Goal: Task Accomplishment & Management: Manage account settings

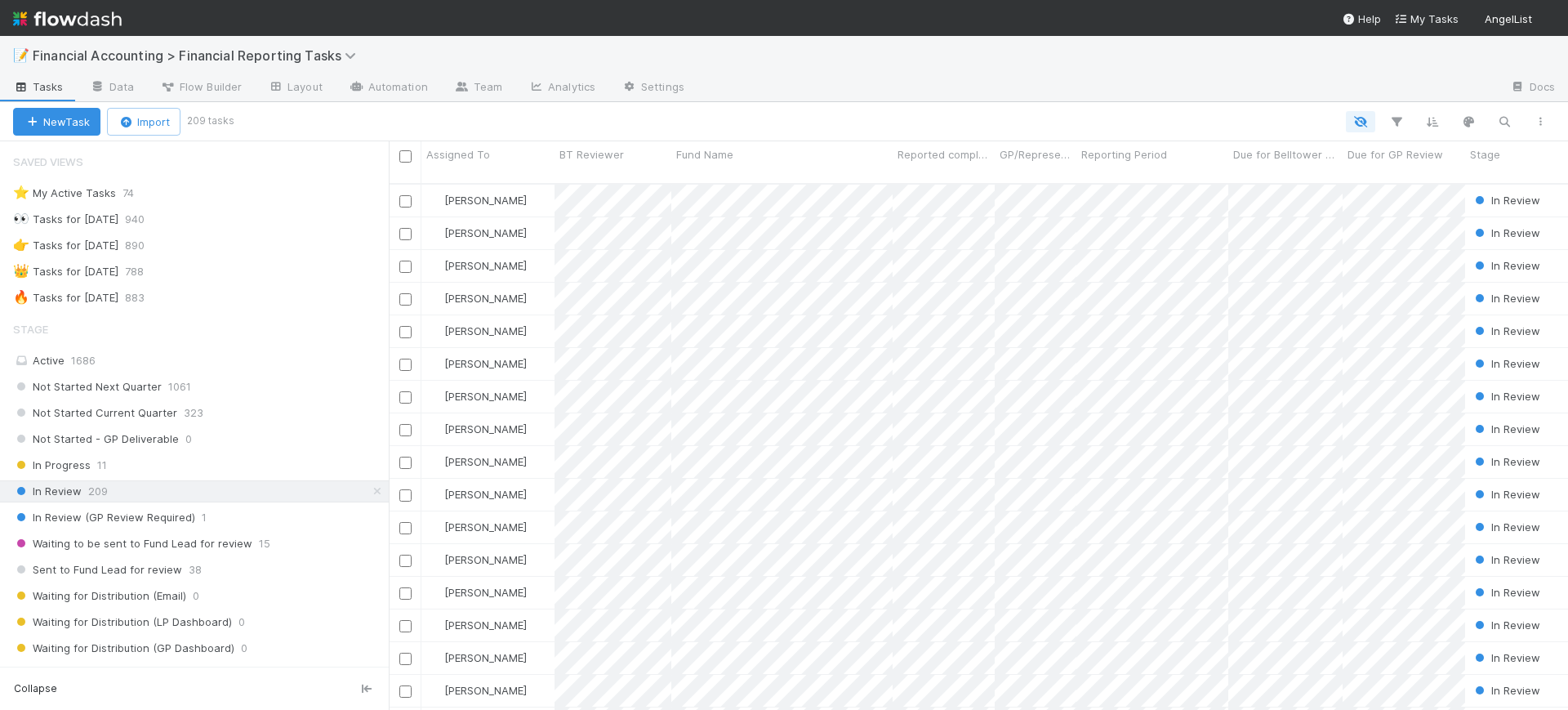
scroll to position [525, 1164]
click at [1401, 112] on button "button" at bounding box center [1396, 121] width 30 height 21
click at [1187, 178] on button "Add Filter" at bounding box center [1146, 172] width 490 height 24
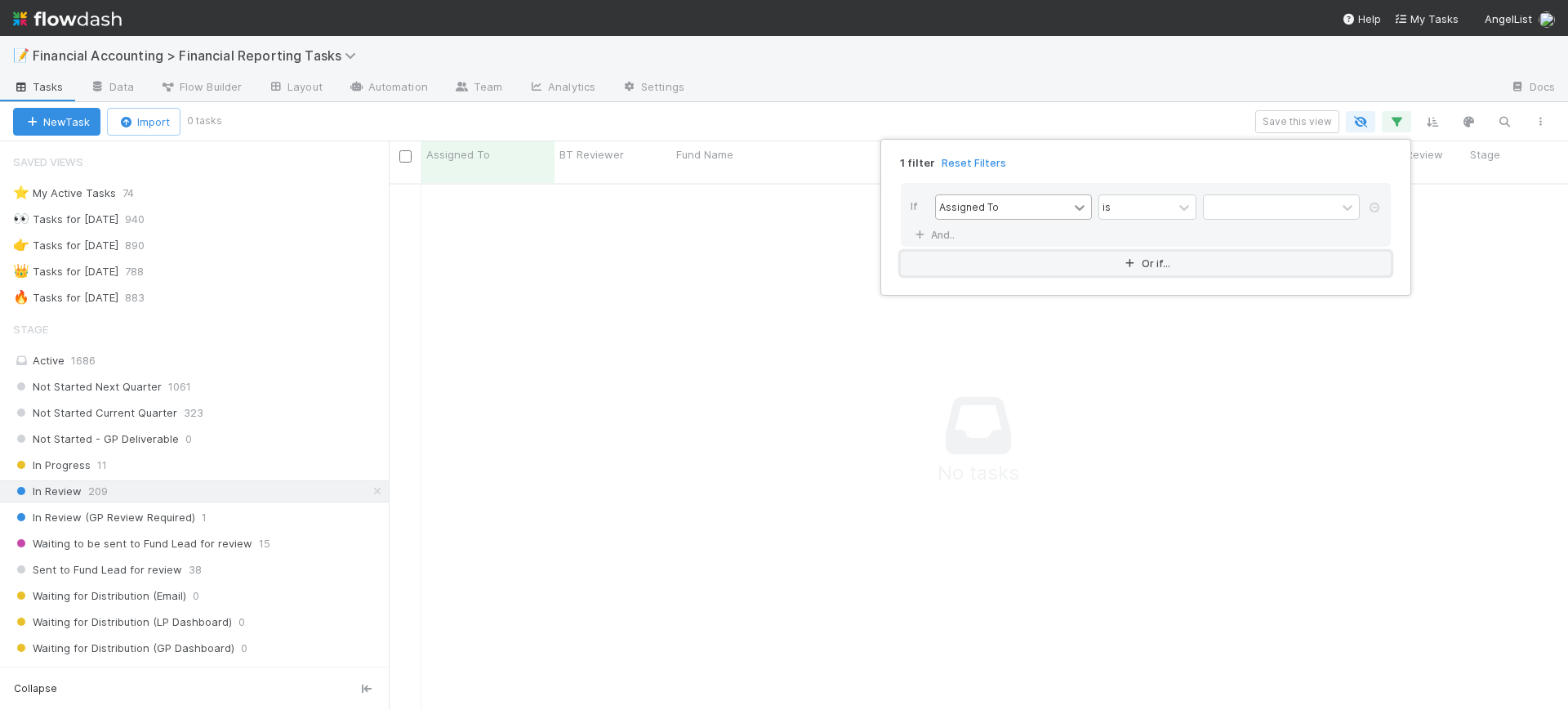
scroll to position [509, 1148]
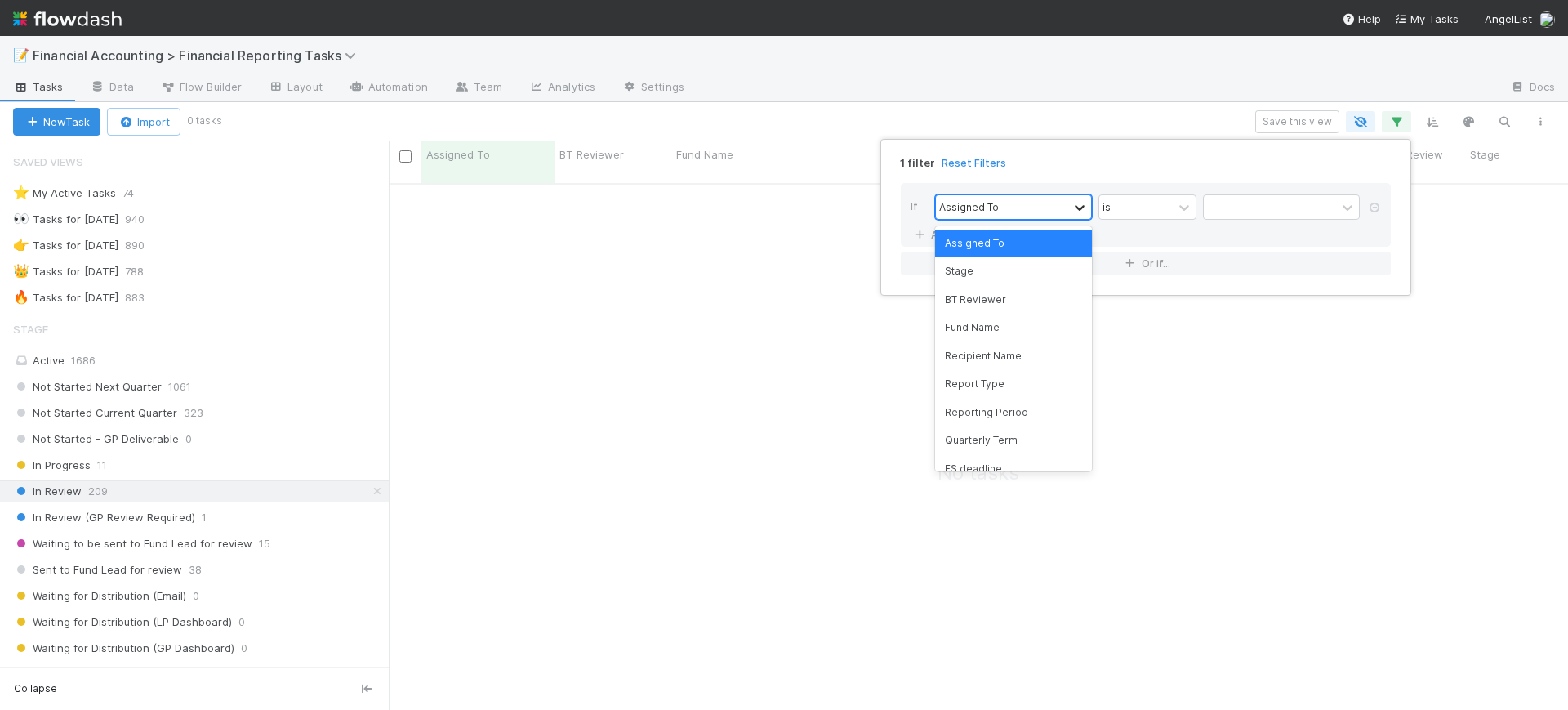
click at [1074, 211] on icon at bounding box center [1079, 207] width 16 height 16
click at [1025, 320] on div "Fund Name" at bounding box center [1014, 327] width 157 height 28
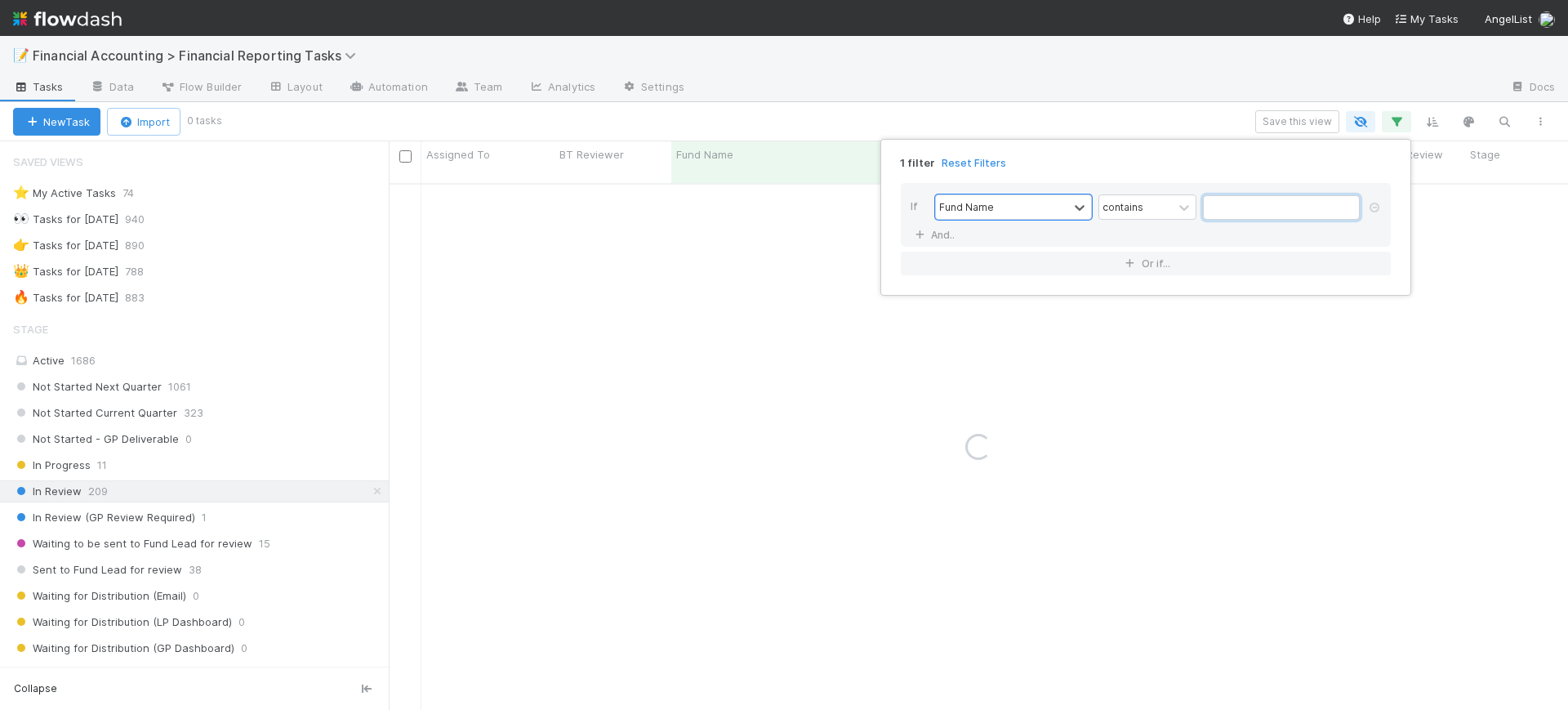
click at [1241, 207] on input "text" at bounding box center [1281, 207] width 157 height 25
type input "explorer"
click at [143, 436] on div "1 filter Reset Filters If Fund Name contains explorer And.. Or if..." at bounding box center [784, 355] width 1568 height 710
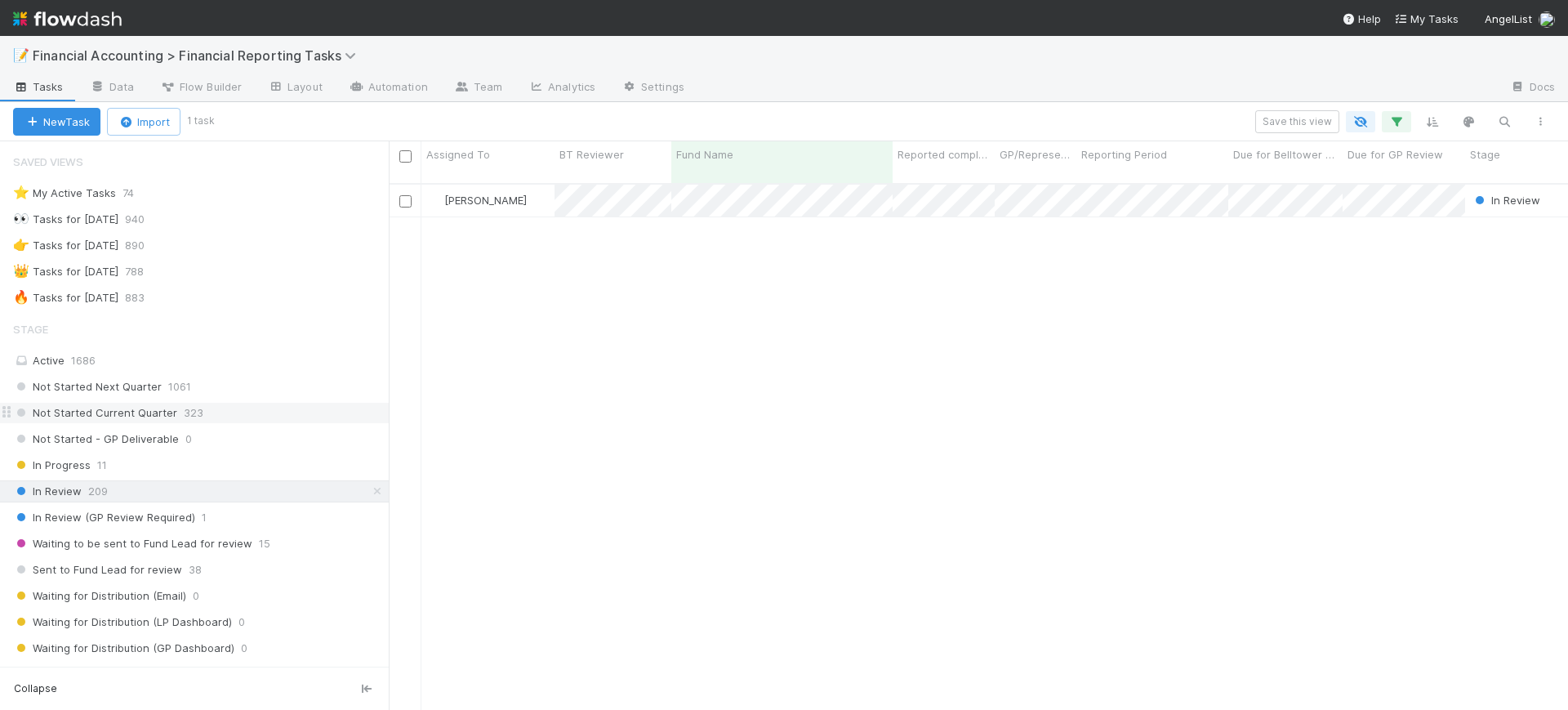
click at [152, 414] on span "Not Started Current Quarter" at bounding box center [95, 413] width 165 height 21
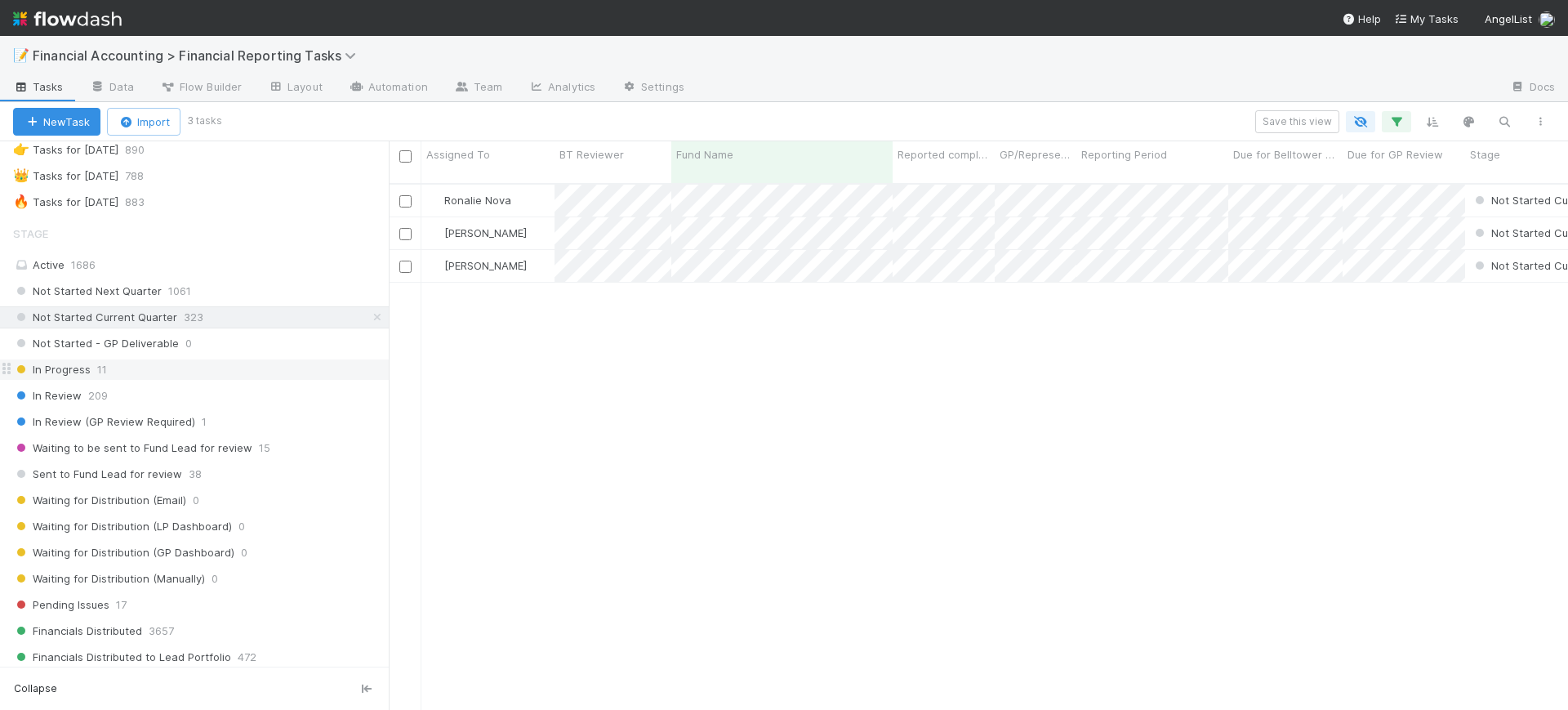
click at [168, 372] on div "In Progress 11" at bounding box center [200, 369] width 376 height 21
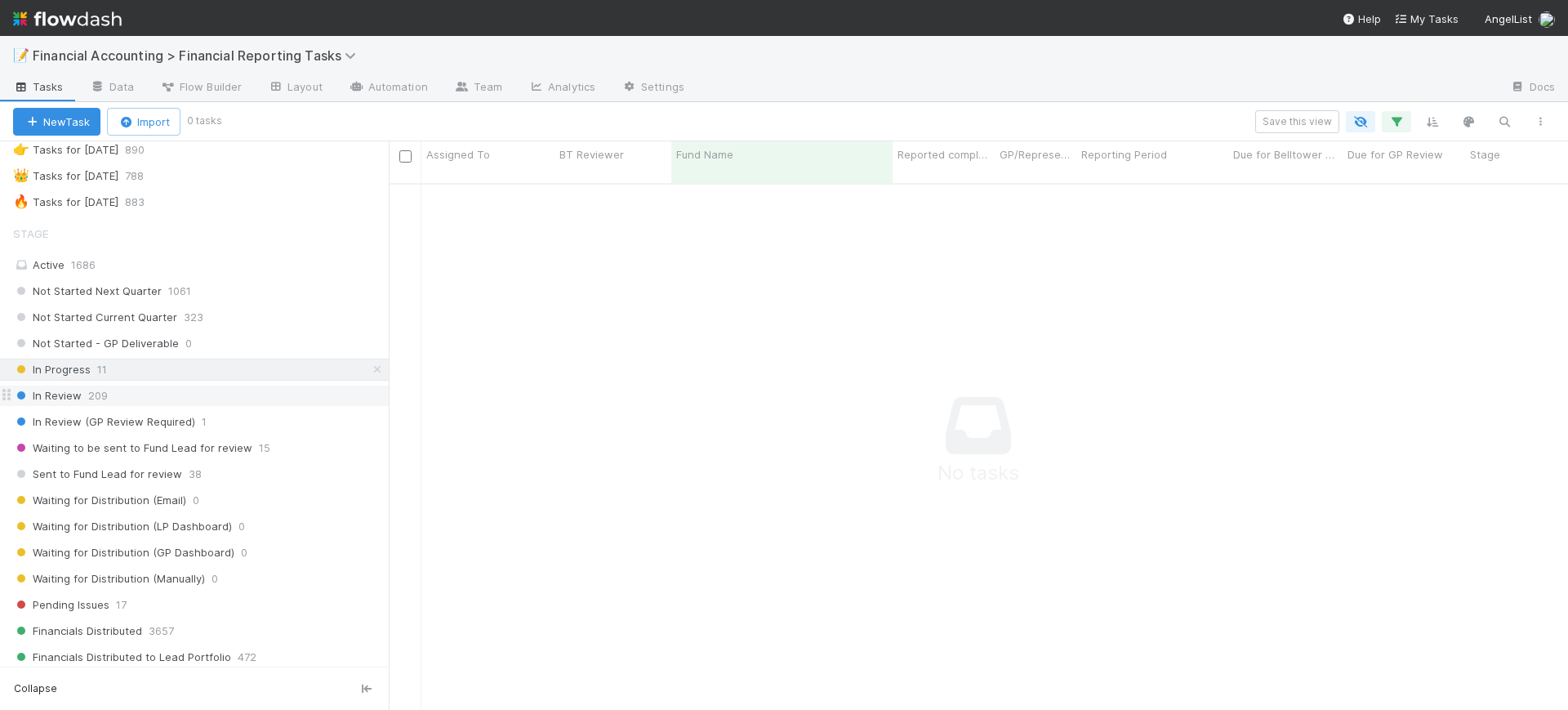
click at [152, 396] on div "In Review 209" at bounding box center [200, 396] width 376 height 21
click at [141, 421] on span "In Review (GP Review Required)" at bounding box center [104, 421] width 182 height 21
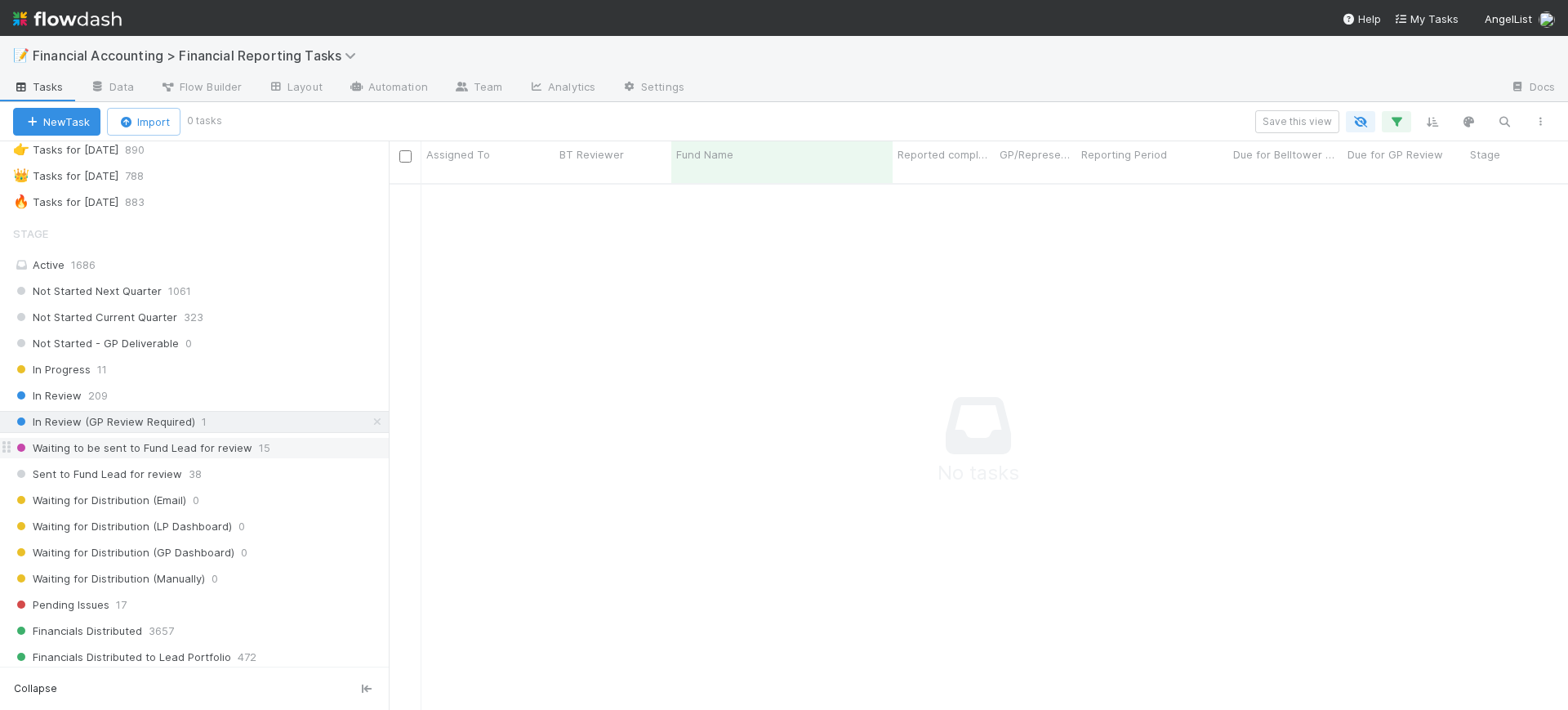
click at [180, 442] on span "Waiting to be sent to Fund Lead for review" at bounding box center [132, 447] width 239 height 21
click at [171, 623] on span "3657" at bounding box center [162, 631] width 26 height 21
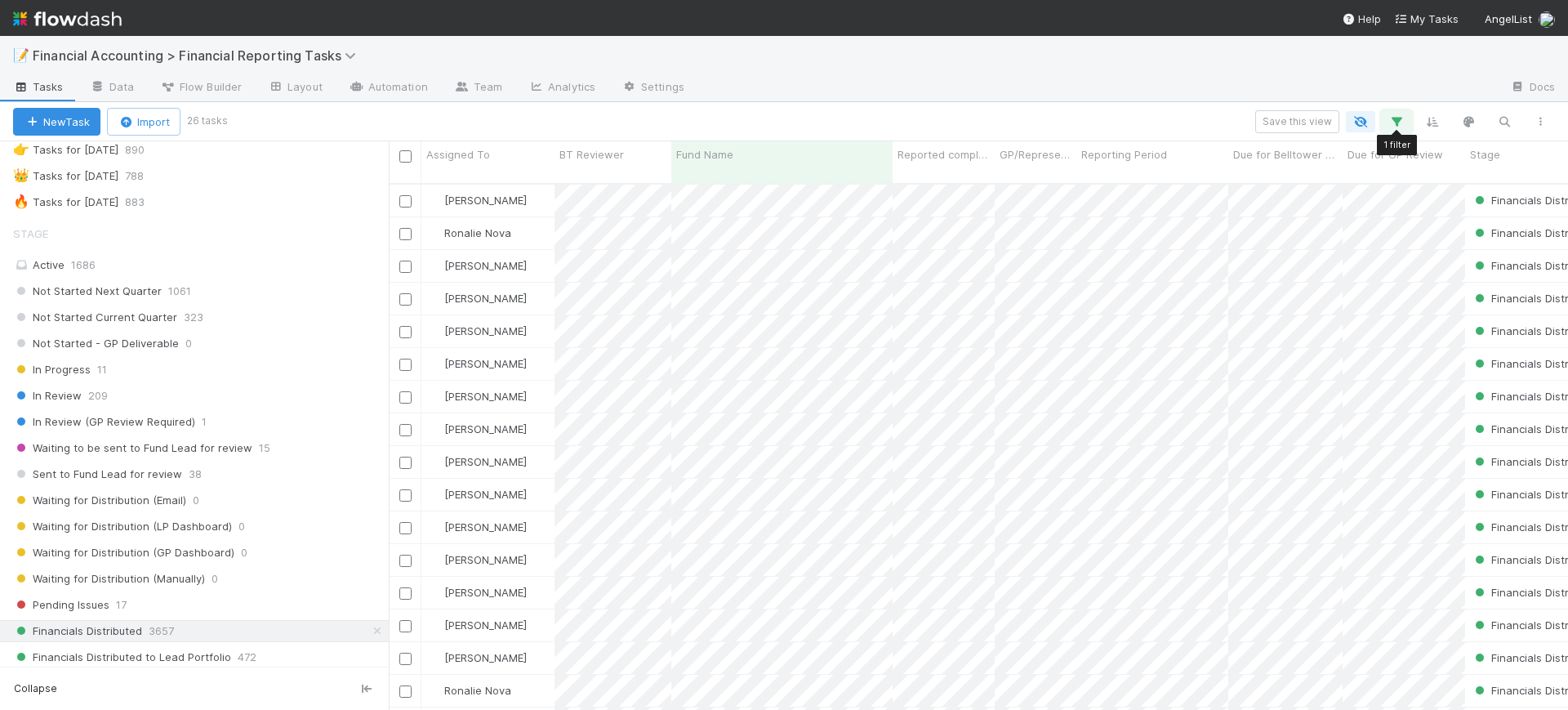
click at [1392, 115] on icon "button" at bounding box center [1396, 121] width 16 height 15
click at [924, 234] on icon at bounding box center [919, 235] width 16 height 10
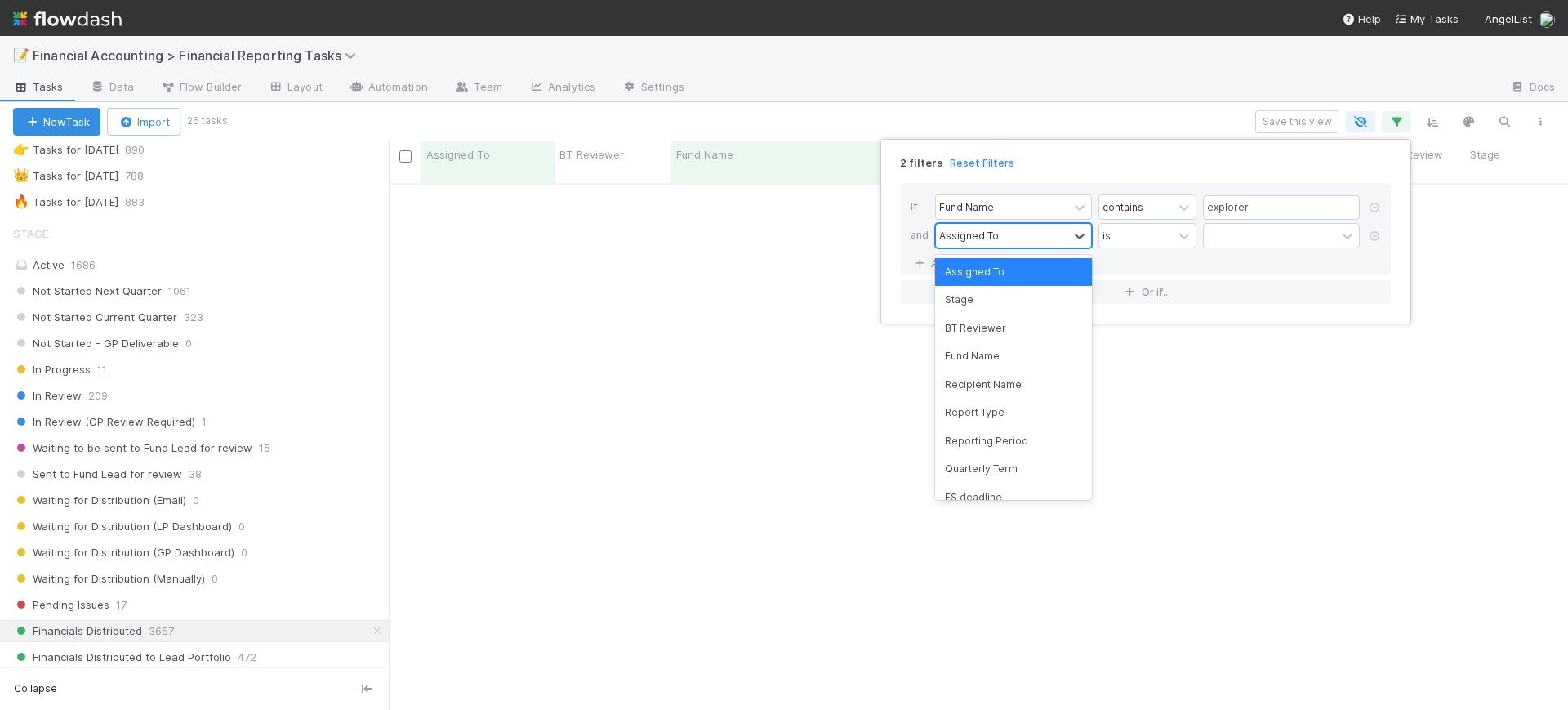
click at [976, 225] on div "Assigned To" at bounding box center [1002, 236] width 132 height 24
click at [1033, 430] on div "Reporting Period" at bounding box center [1014, 441] width 157 height 28
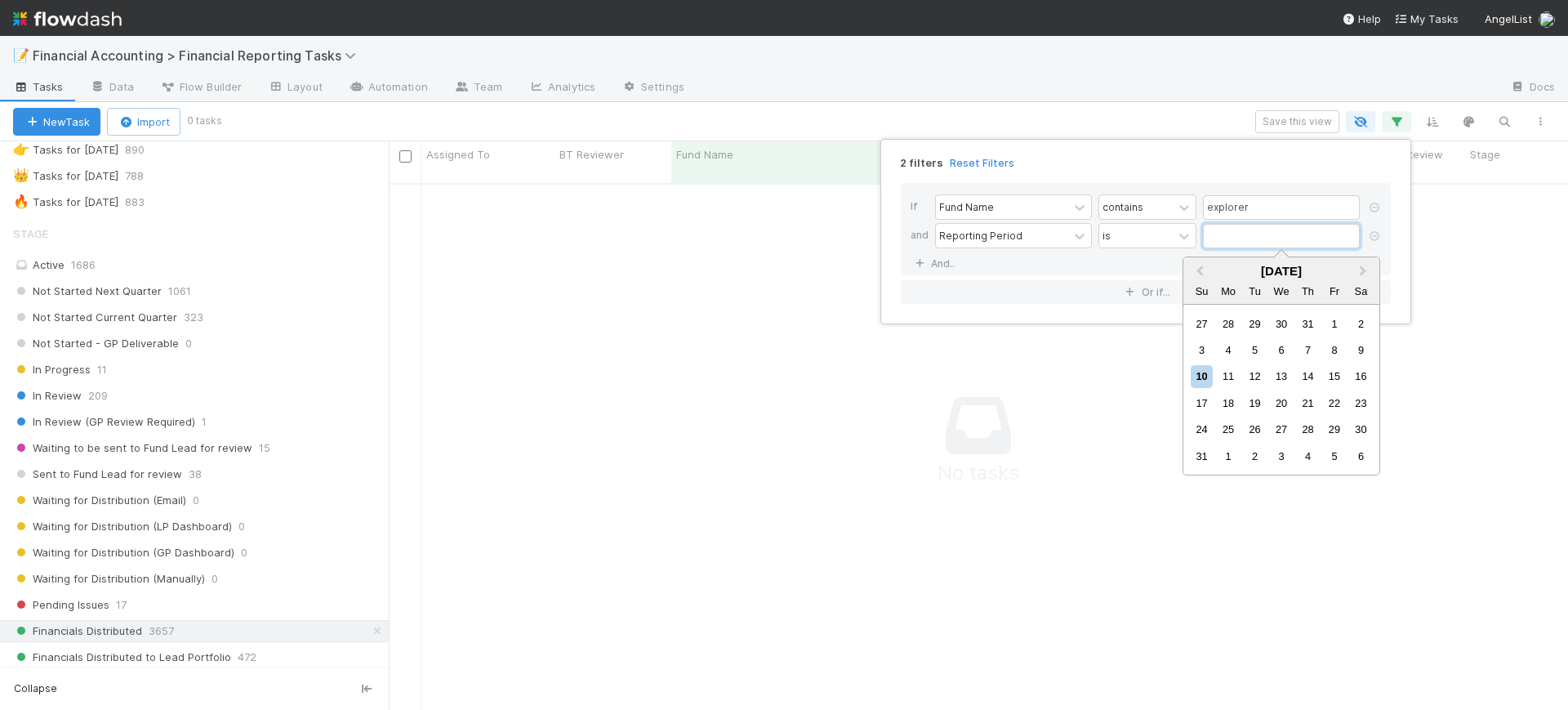
click at [1235, 233] on input "text" at bounding box center [1281, 236] width 157 height 25
click at [1200, 270] on span "Previous Month" at bounding box center [1200, 271] width 0 height 19
click at [1236, 432] on div "30" at bounding box center [1229, 429] width 22 height 22
type input "[DATE]"
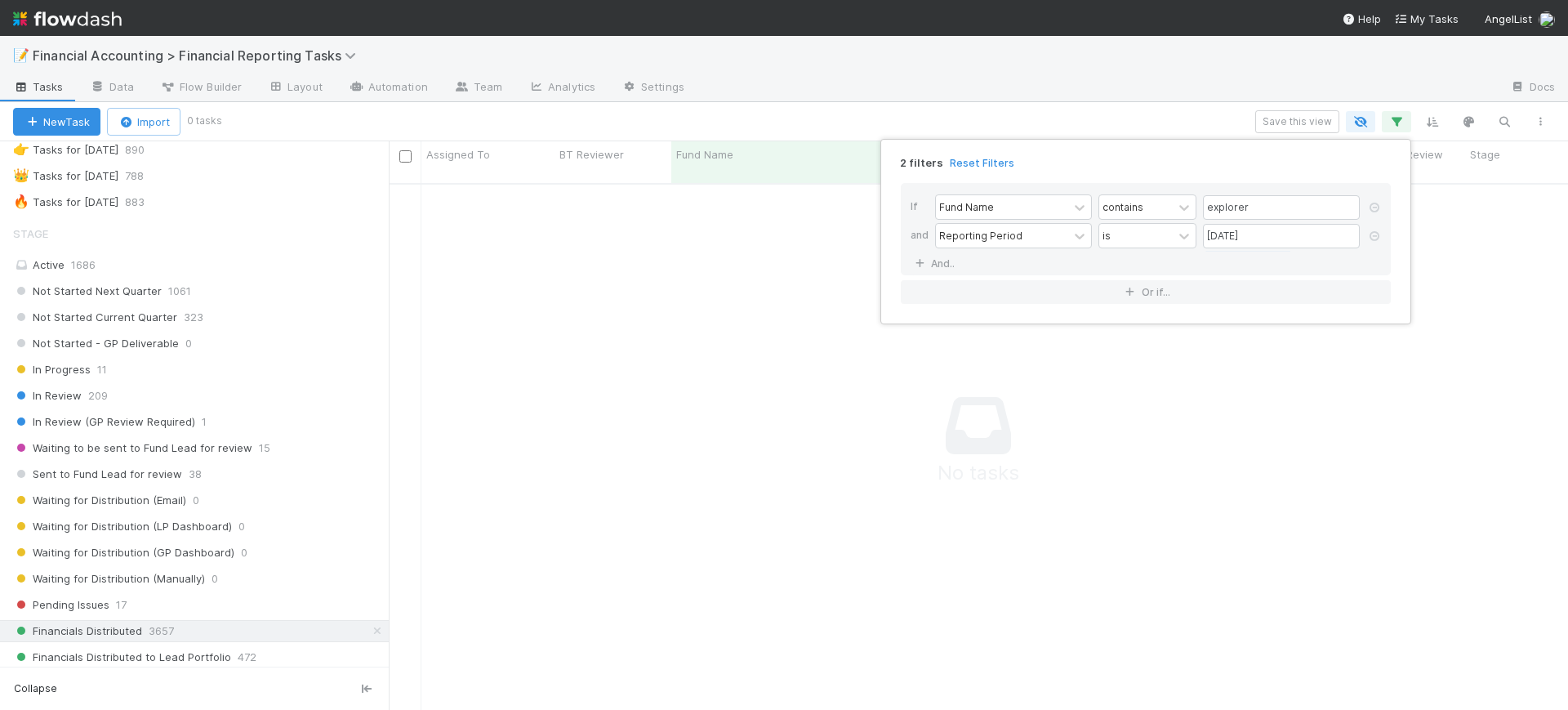
click at [451, 359] on div "2 filters Reset Filters If Fund Name contains explorer and Reporting Period is …" at bounding box center [784, 355] width 1568 height 710
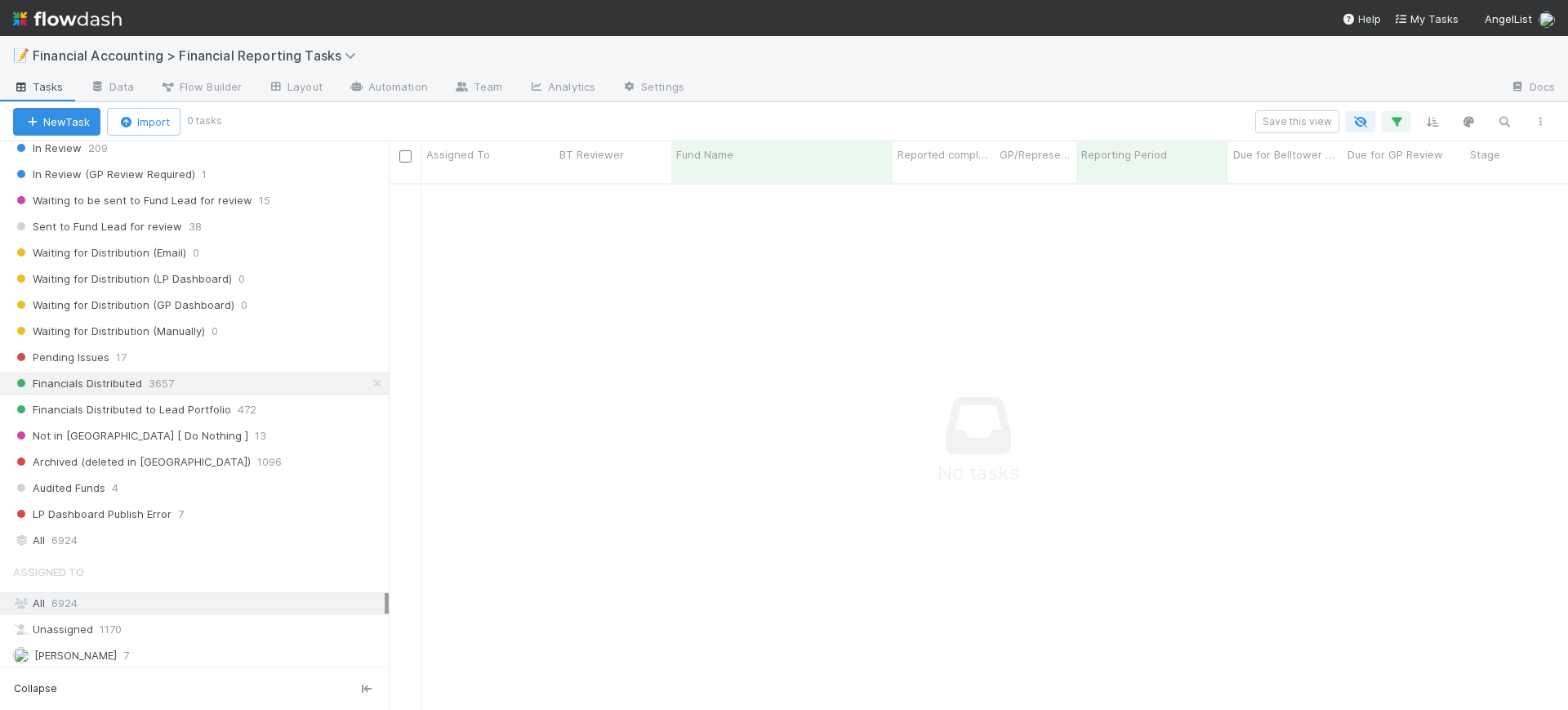
scroll to position [339, 0]
click at [158, 548] on div "All 6924" at bounding box center [198, 544] width 372 height 21
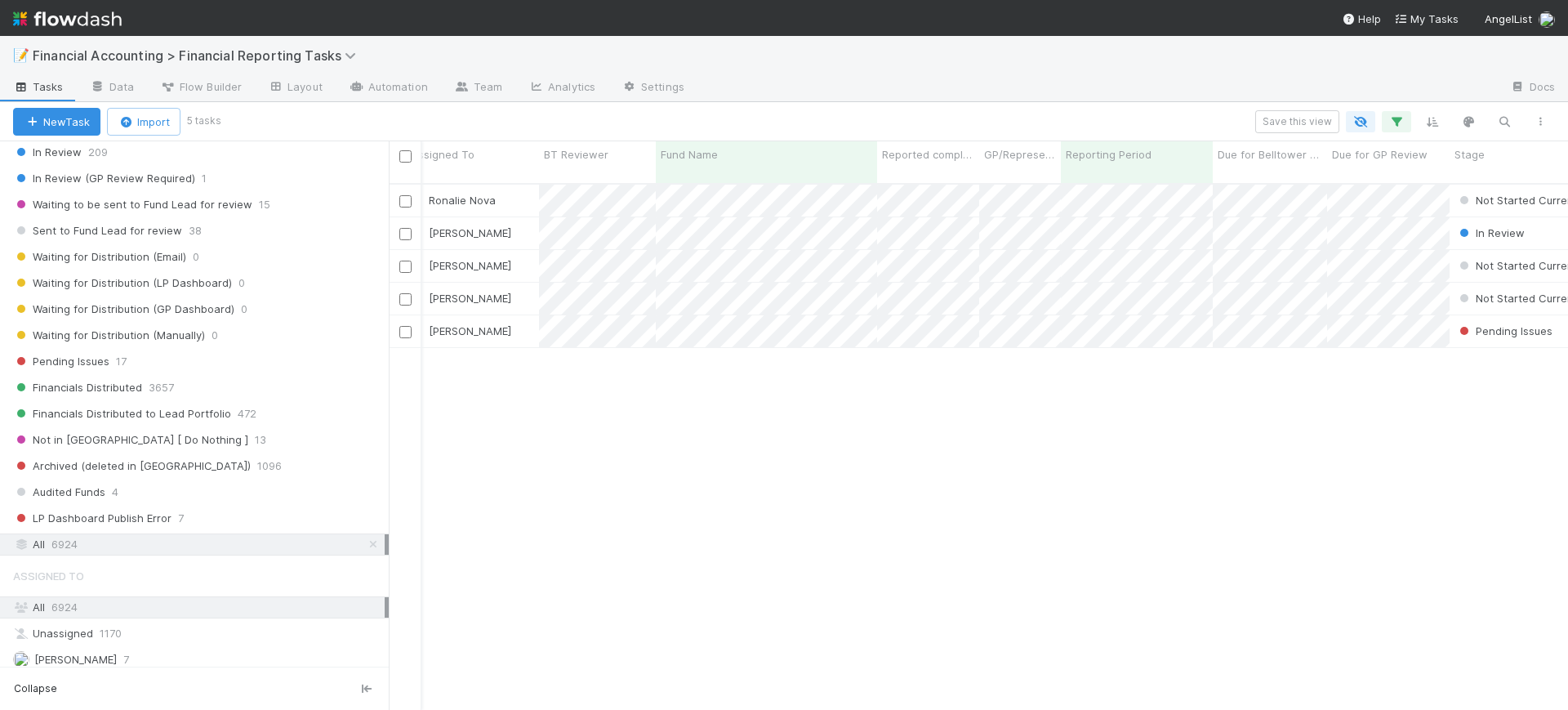
scroll to position [0, 436]
click at [1403, 119] on icon "button" at bounding box center [1396, 121] width 16 height 15
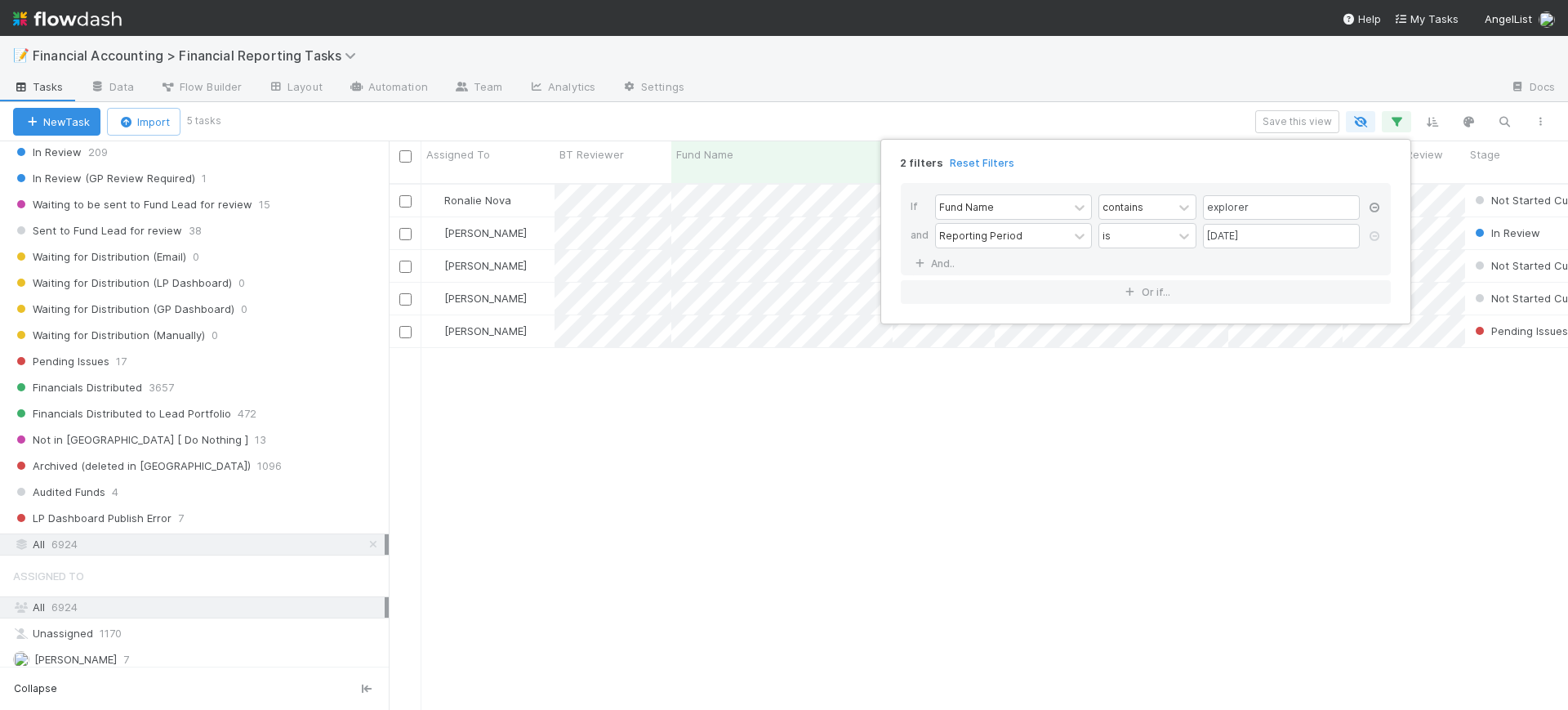
click at [1379, 206] on icon at bounding box center [1375, 207] width 16 height 10
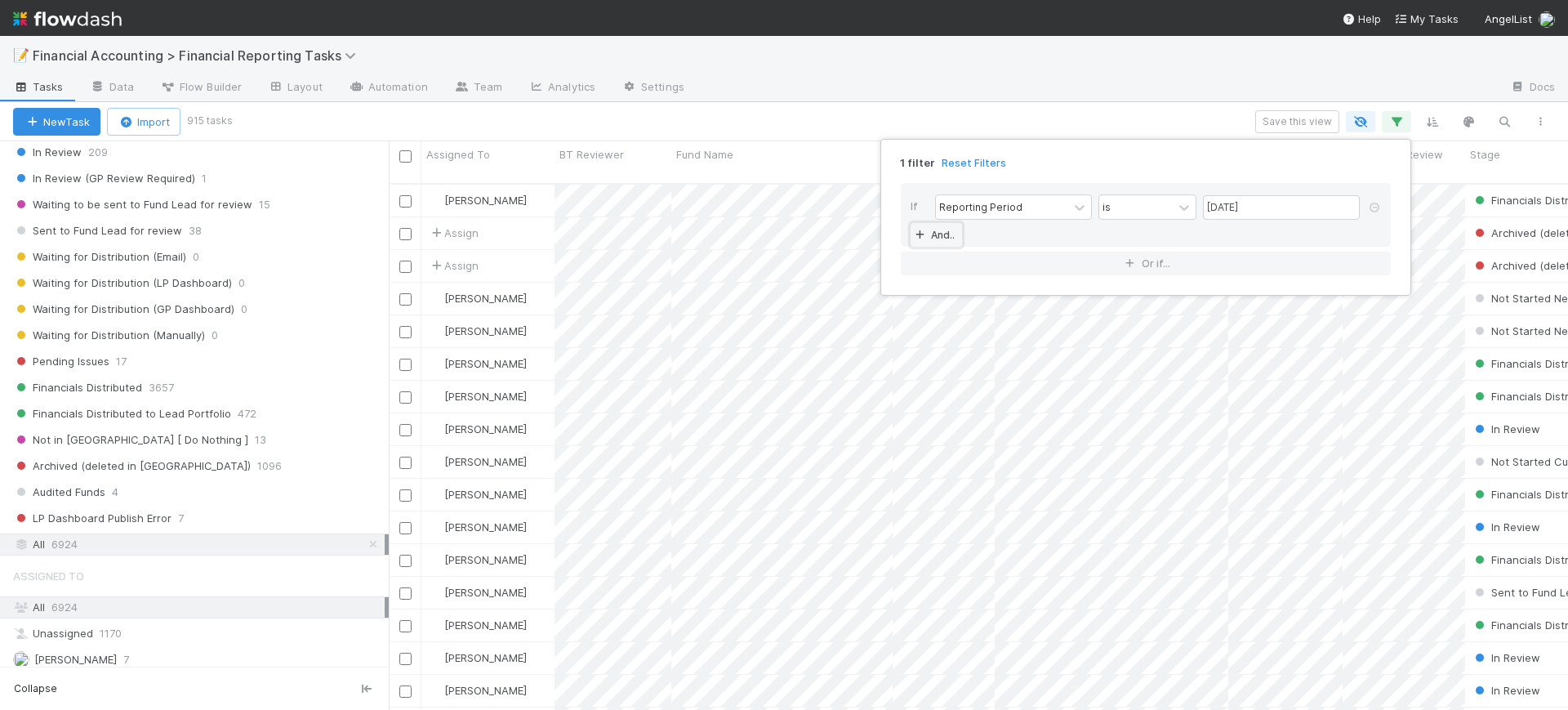
scroll to position [16, 16]
click at [914, 237] on icon at bounding box center [919, 235] width 16 height 10
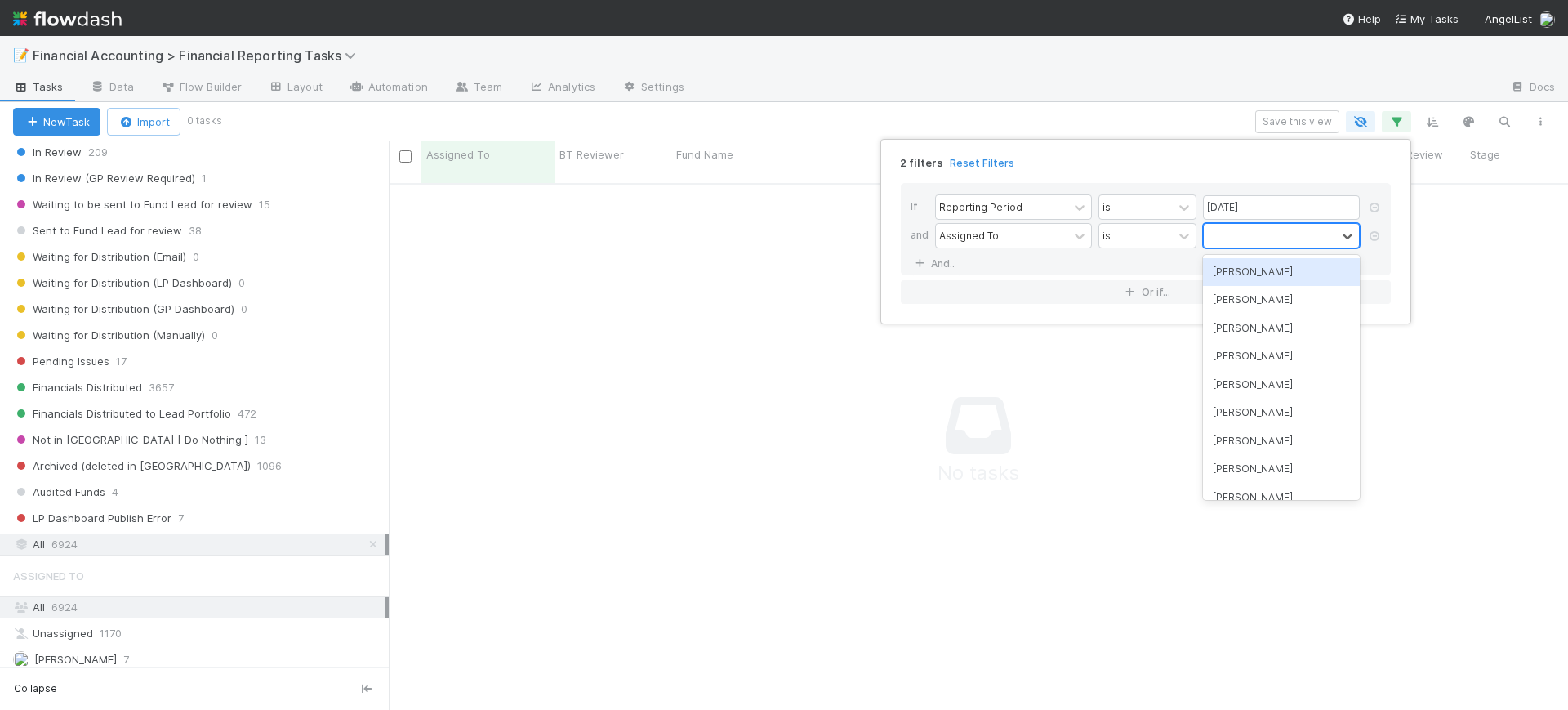
click at [1220, 238] on div at bounding box center [1269, 236] width 132 height 24
type input "don"
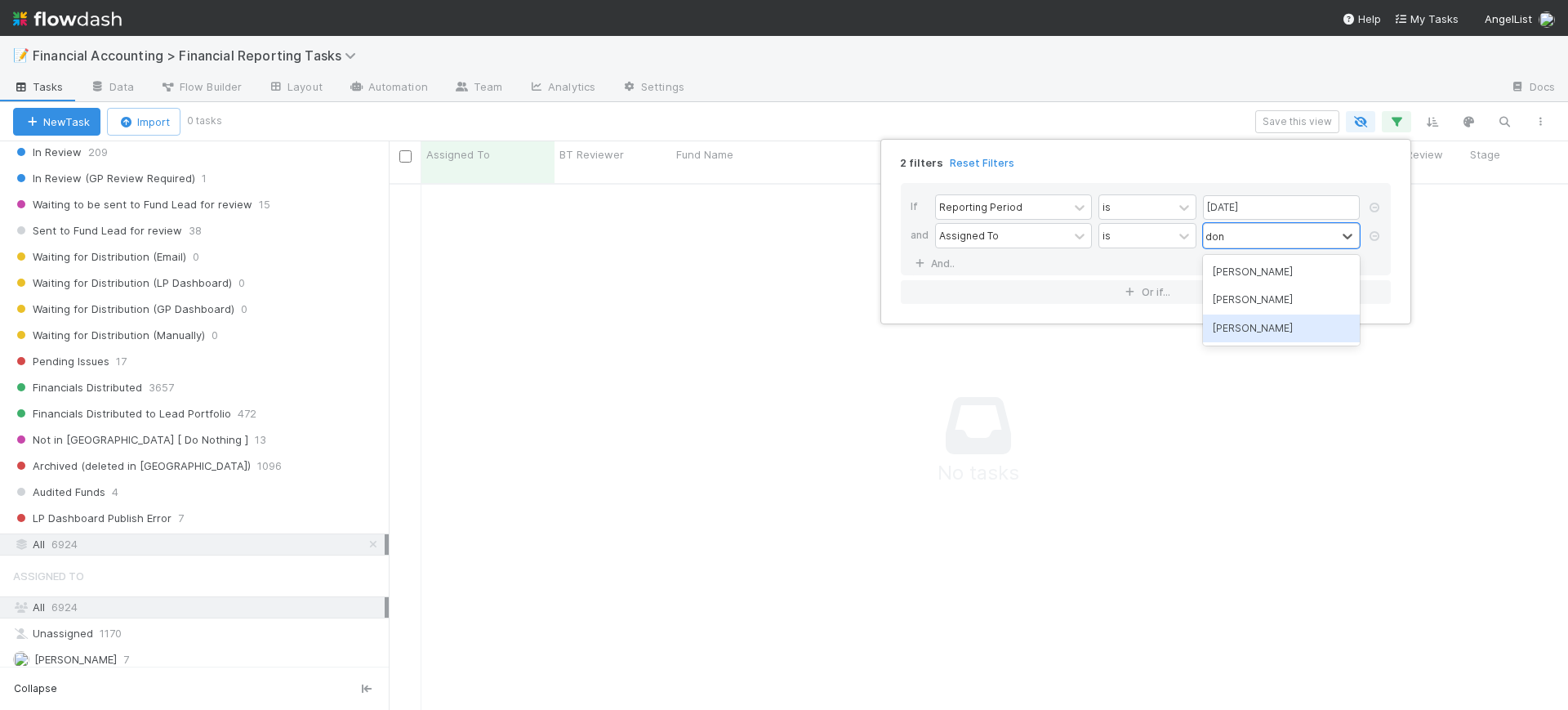
click at [1222, 324] on div "[PERSON_NAME]" at bounding box center [1281, 328] width 157 height 28
click at [928, 260] on link "And.." at bounding box center [936, 264] width 52 height 24
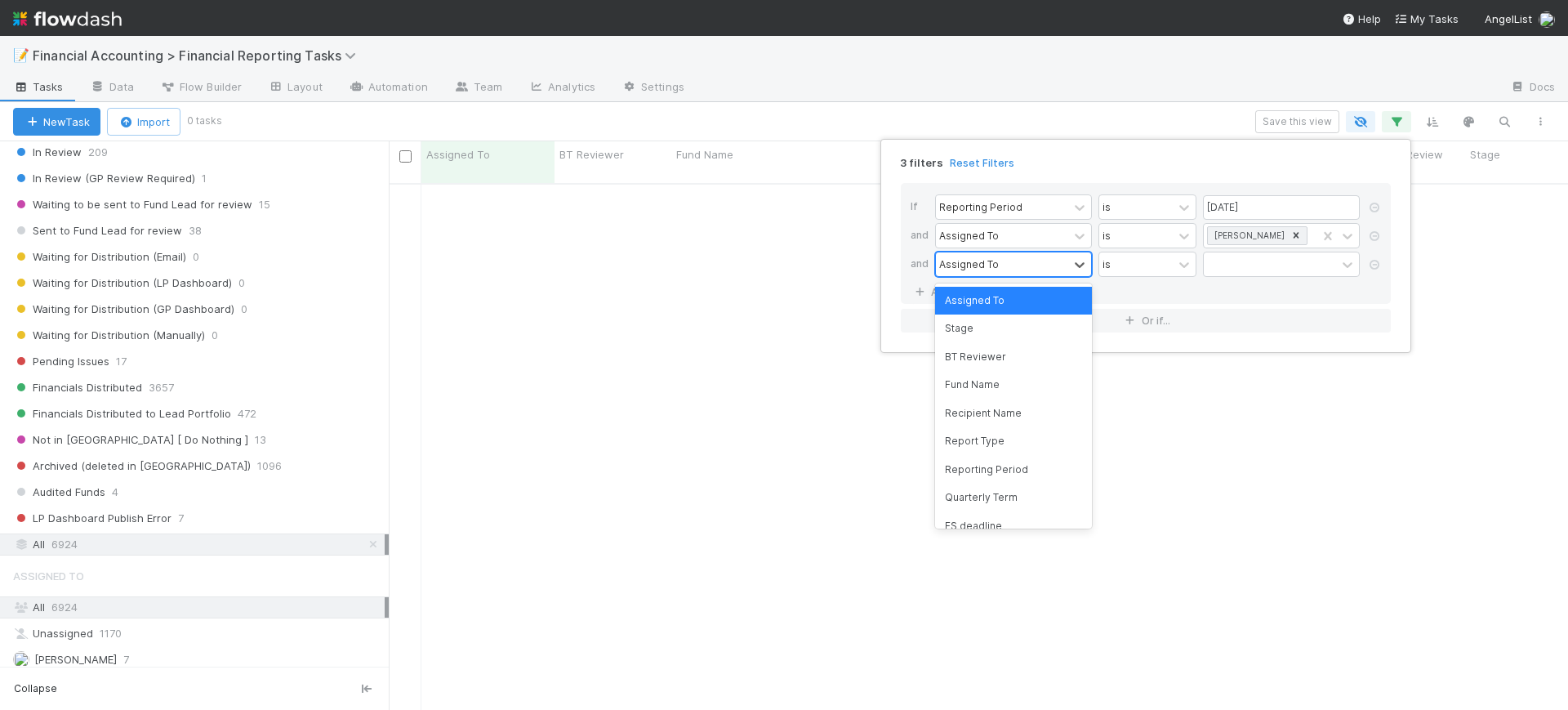
click at [979, 262] on div "Assigned To" at bounding box center [969, 264] width 60 height 15
click at [1019, 493] on div "Quarterly Term" at bounding box center [1014, 498] width 157 height 28
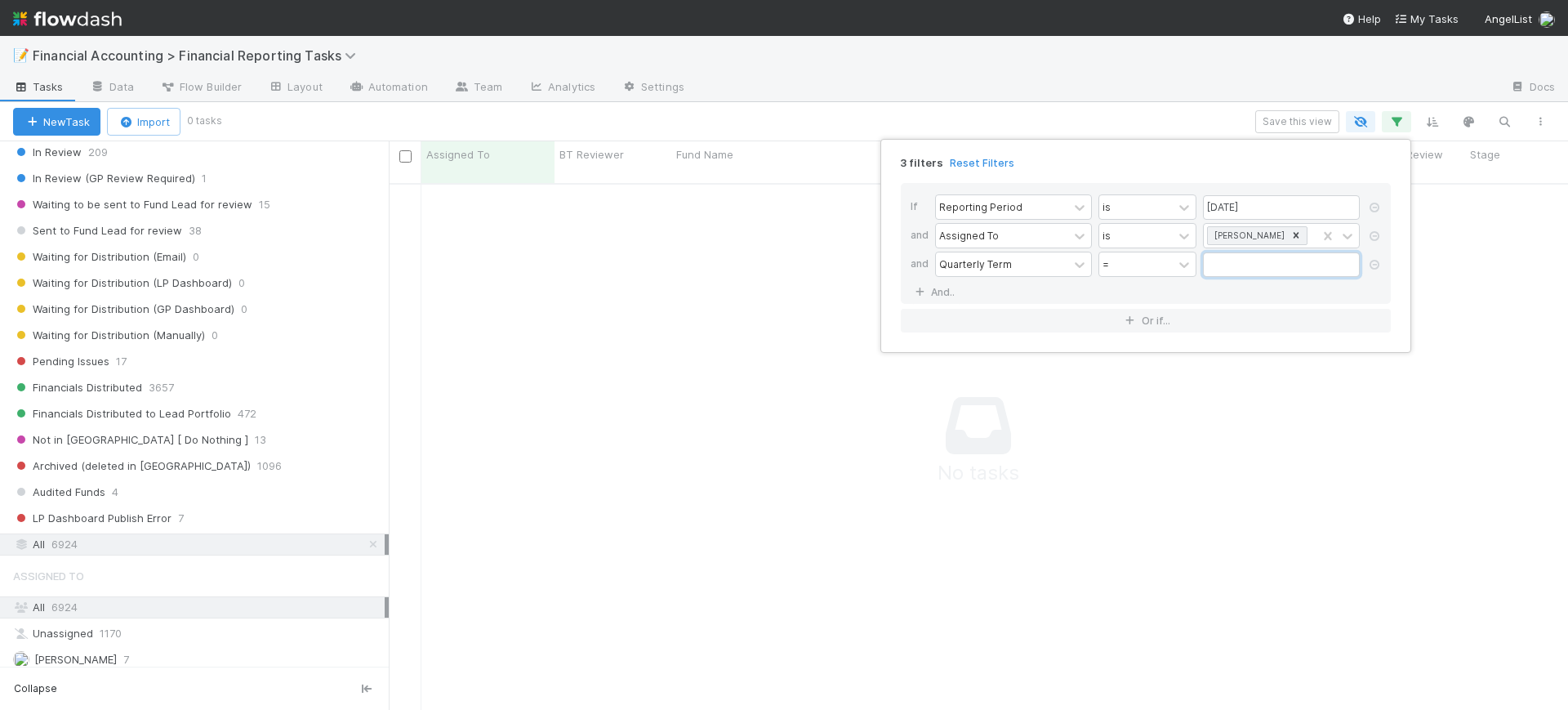
click at [1229, 269] on input "text" at bounding box center [1281, 264] width 157 height 25
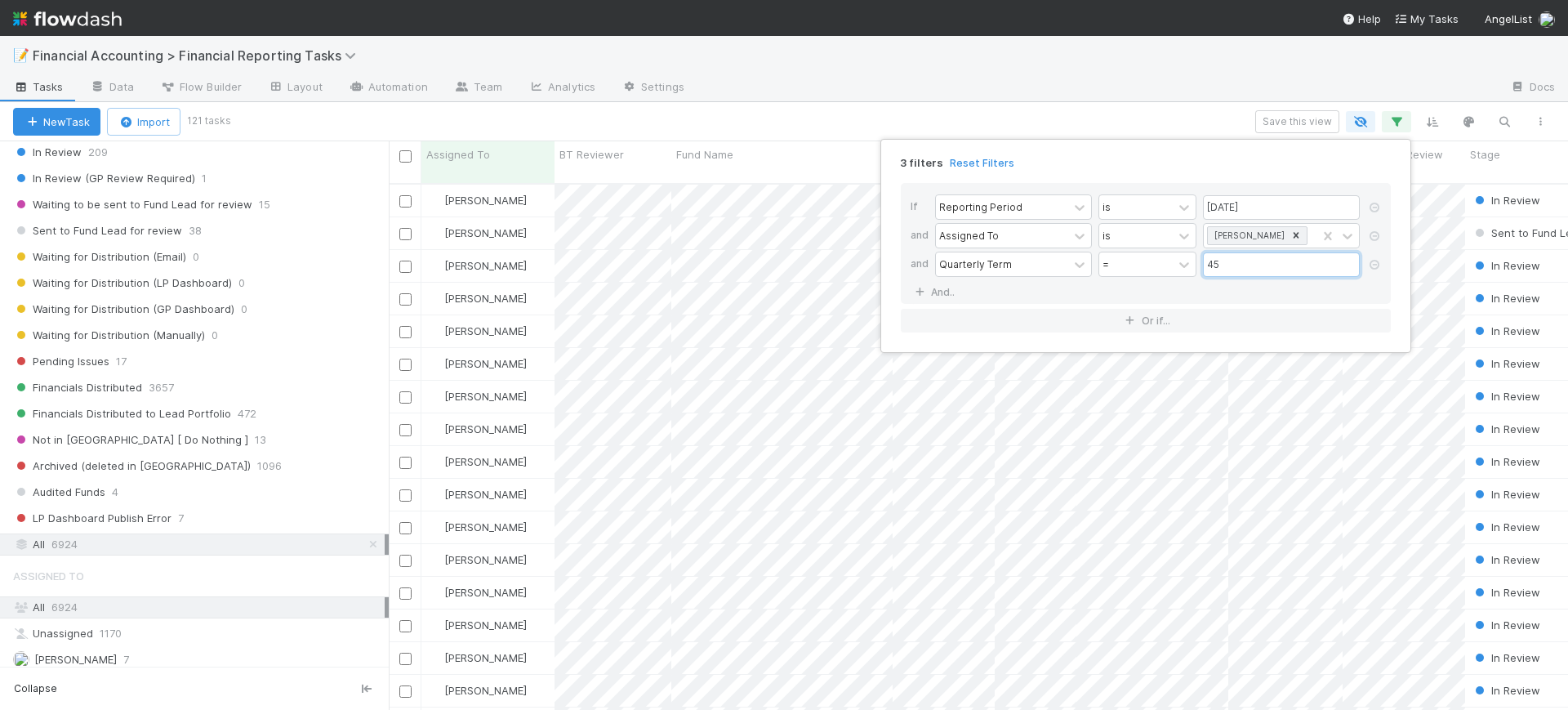
type input "45"
click at [376, 366] on div "3 filters Reset Filters If Reporting Period is [DATE] and Assigned To is [PERSO…" at bounding box center [784, 355] width 1568 height 710
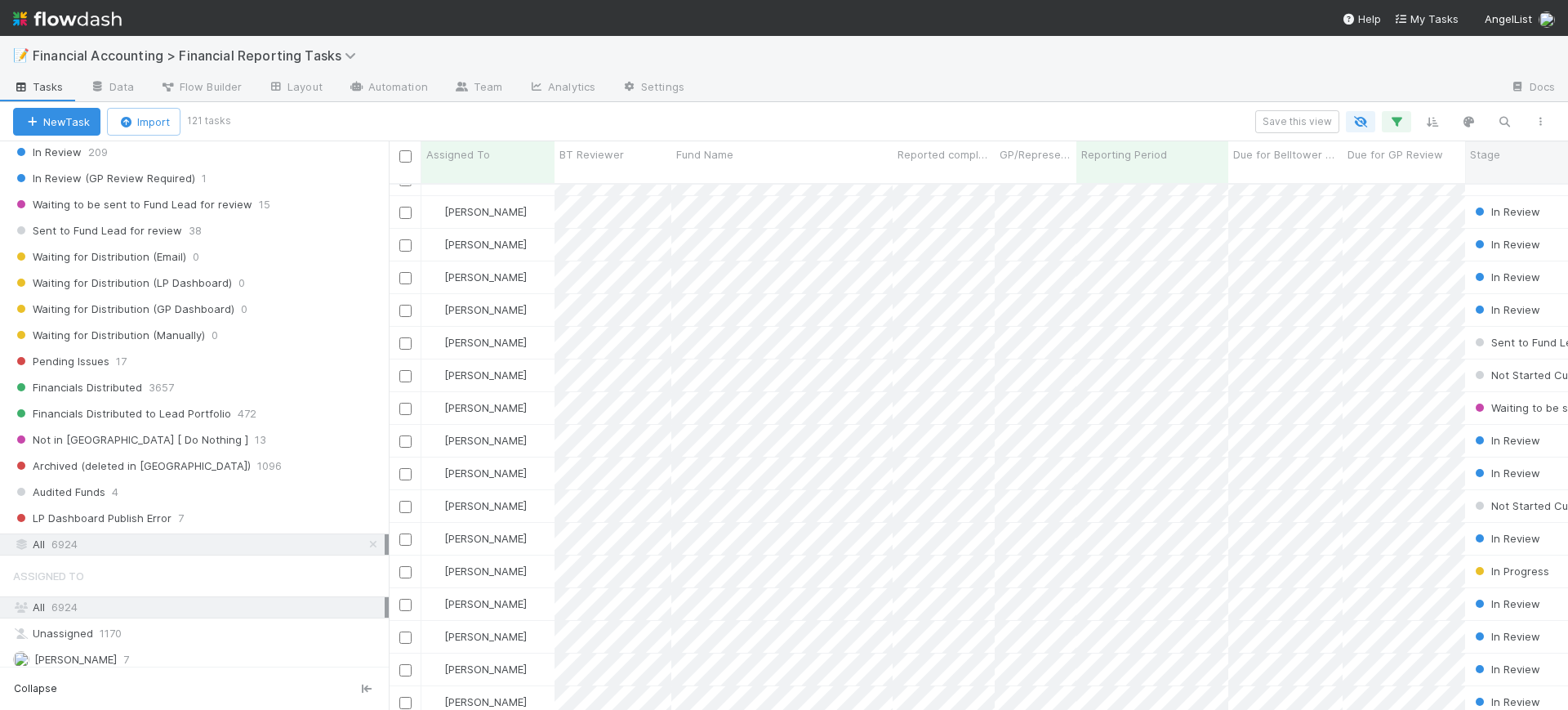
click at [1498, 157] on span "Stage" at bounding box center [1485, 154] width 30 height 16
click at [1488, 178] on div "Sort First → Last" at bounding box center [1470, 185] width 186 height 25
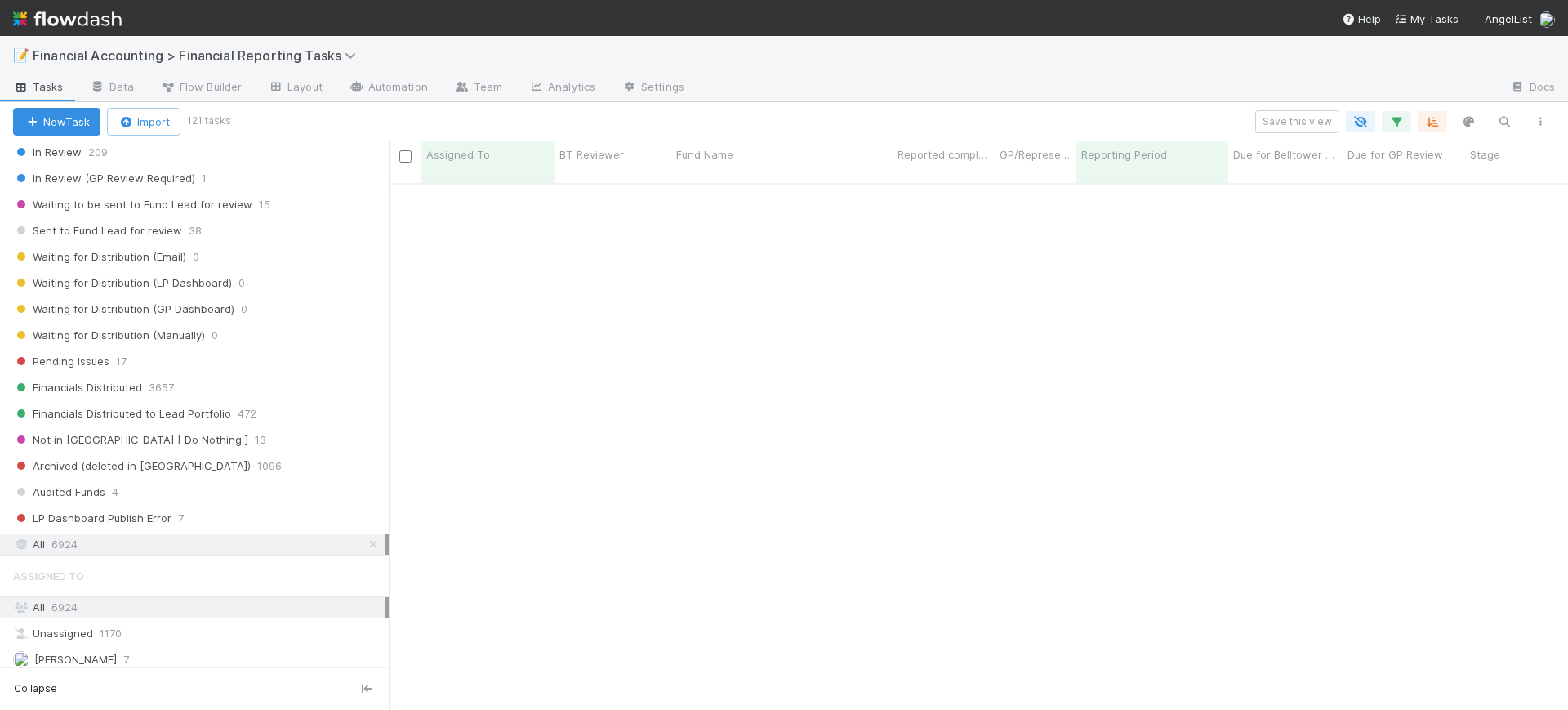
scroll to position [0, 0]
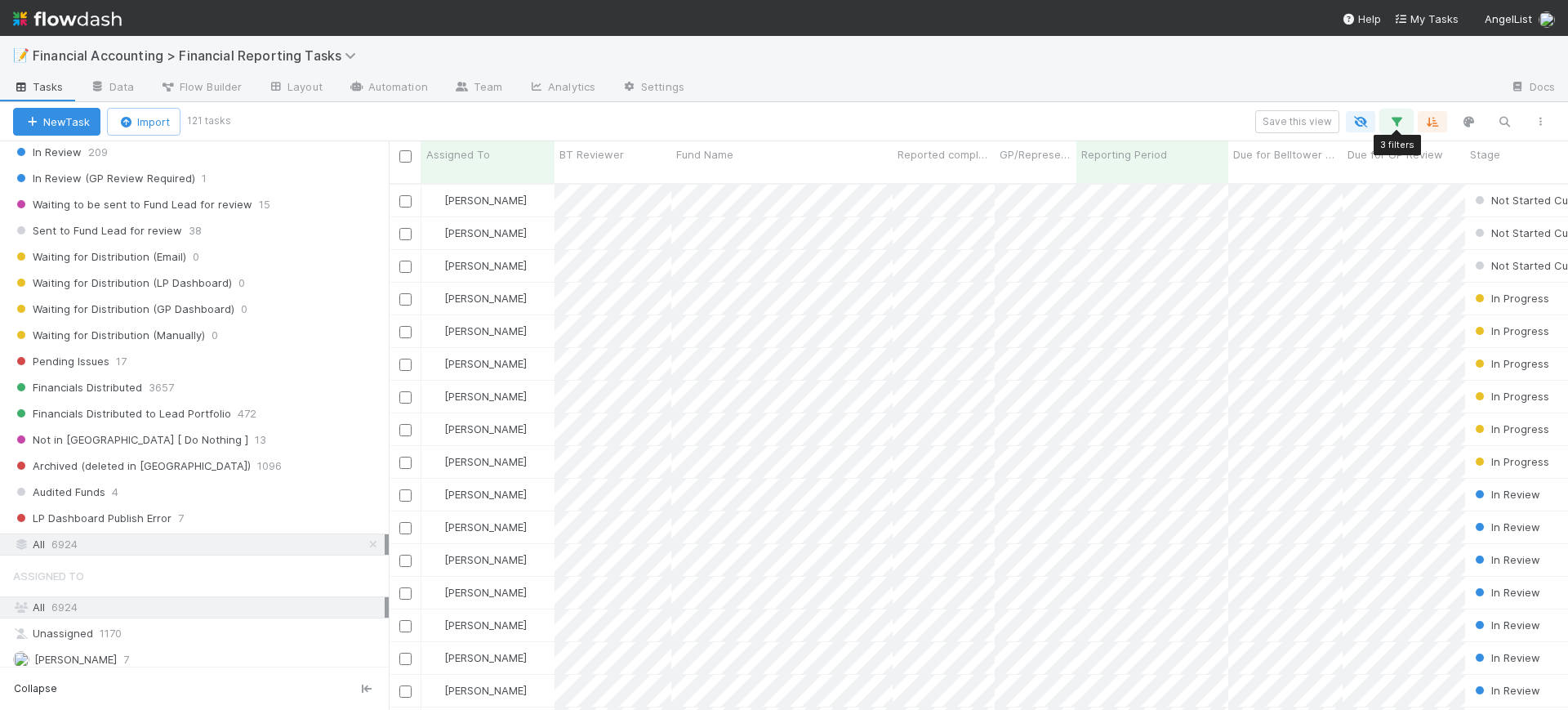
click at [1395, 123] on icon "button" at bounding box center [1396, 121] width 16 height 15
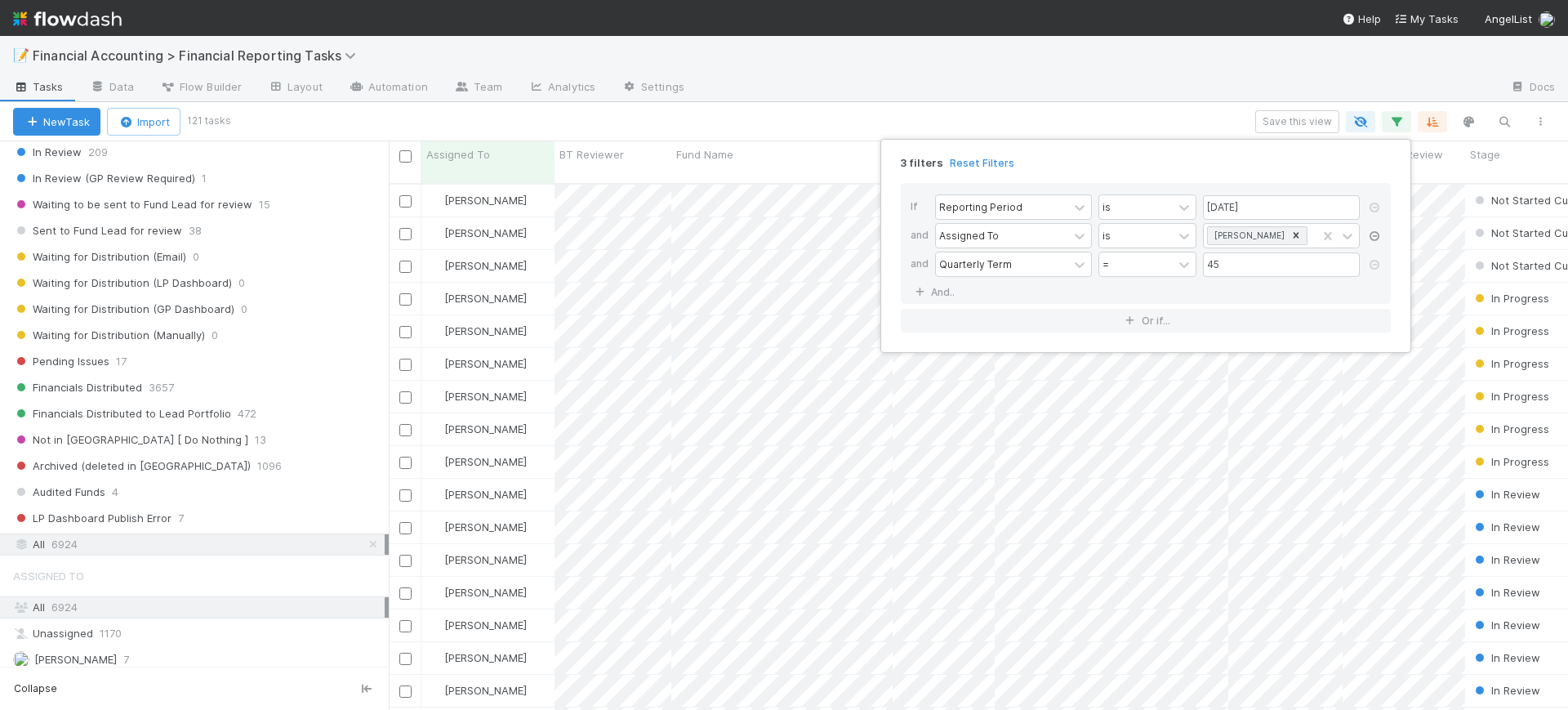
click at [1373, 231] on icon at bounding box center [1375, 236] width 16 height 10
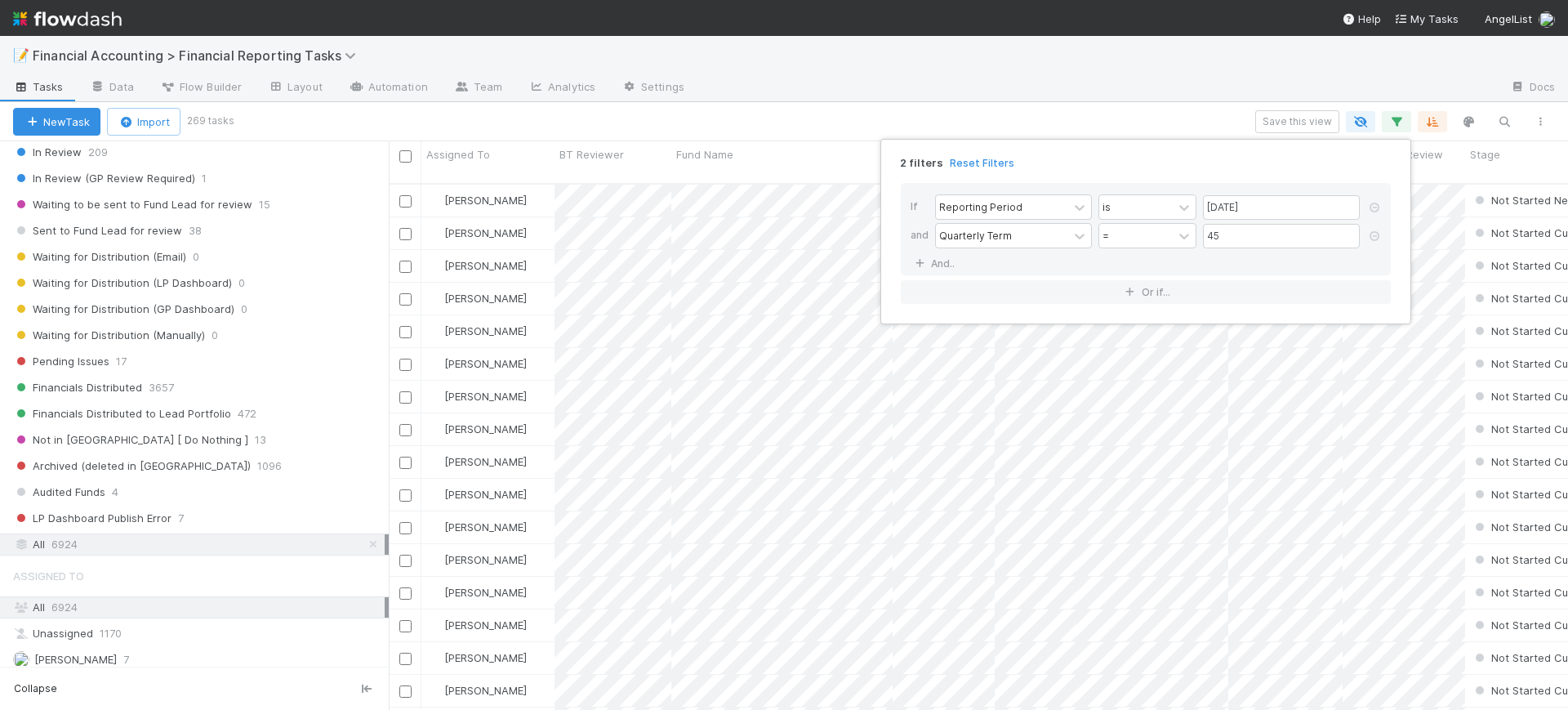
scroll to position [525, 1164]
drag, startPoint x: 382, startPoint y: 339, endPoint x: 388, endPoint y: 237, distance: 102.2
click at [388, 237] on div "2 filters Reset Filters If Reporting Period is [DATE] and Quarterly Term = 45 A…" at bounding box center [784, 355] width 1568 height 710
drag, startPoint x: 382, startPoint y: 321, endPoint x: 384, endPoint y: 293, distance: 28.1
click at [382, 241] on div "2 filters Reset Filters If Reporting Period is [DATE] and Quarterly Term = 45 A…" at bounding box center [784, 355] width 1568 height 710
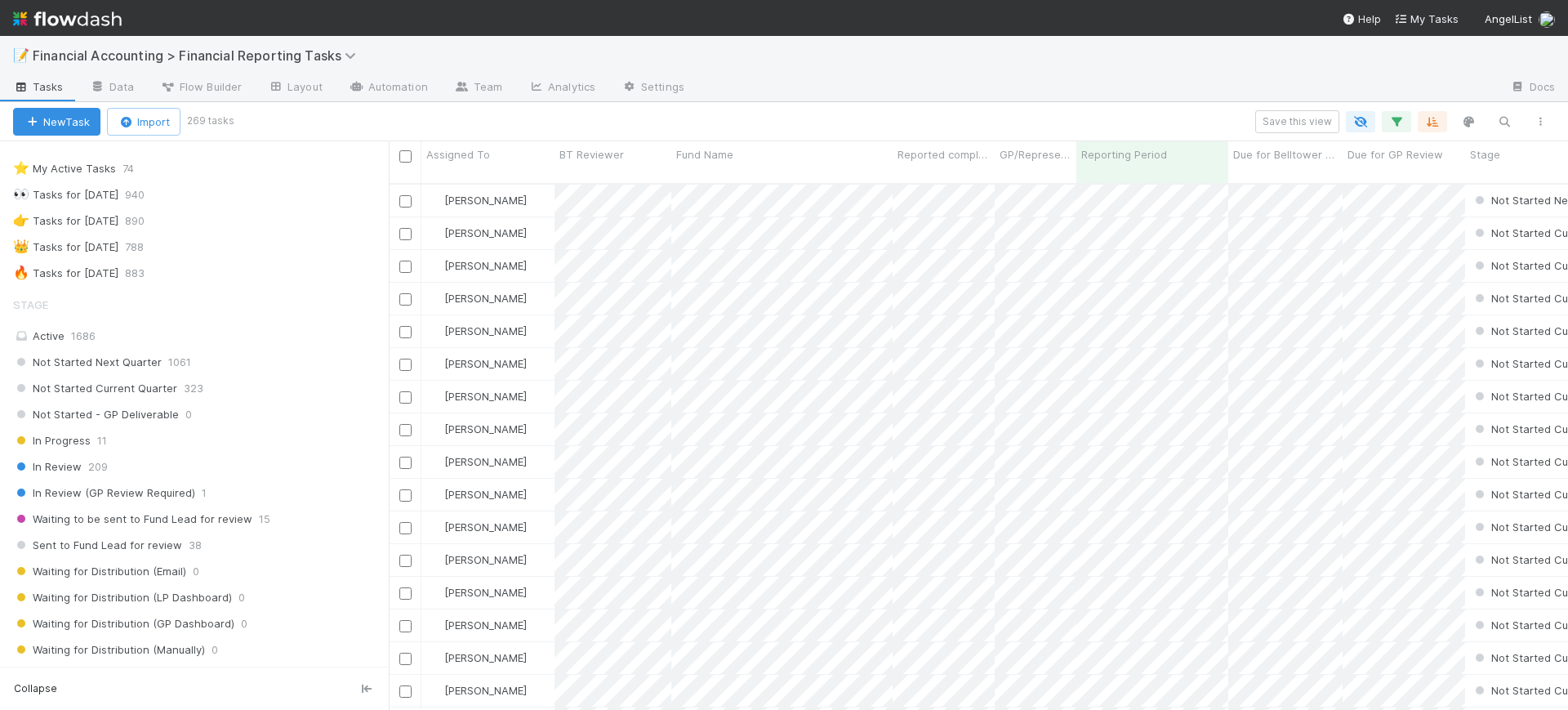
scroll to position [0, 0]
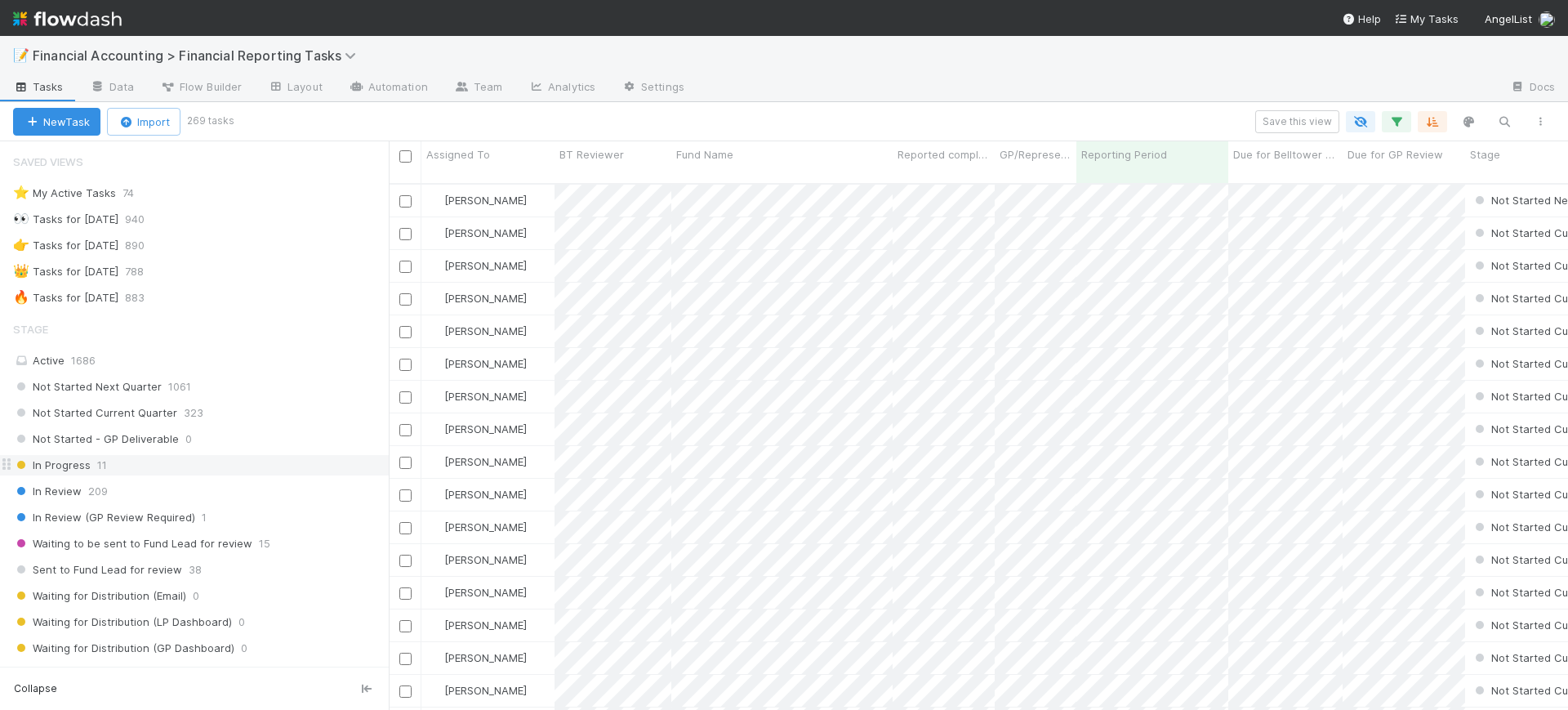
click at [140, 470] on div "In Progress 11" at bounding box center [200, 465] width 376 height 21
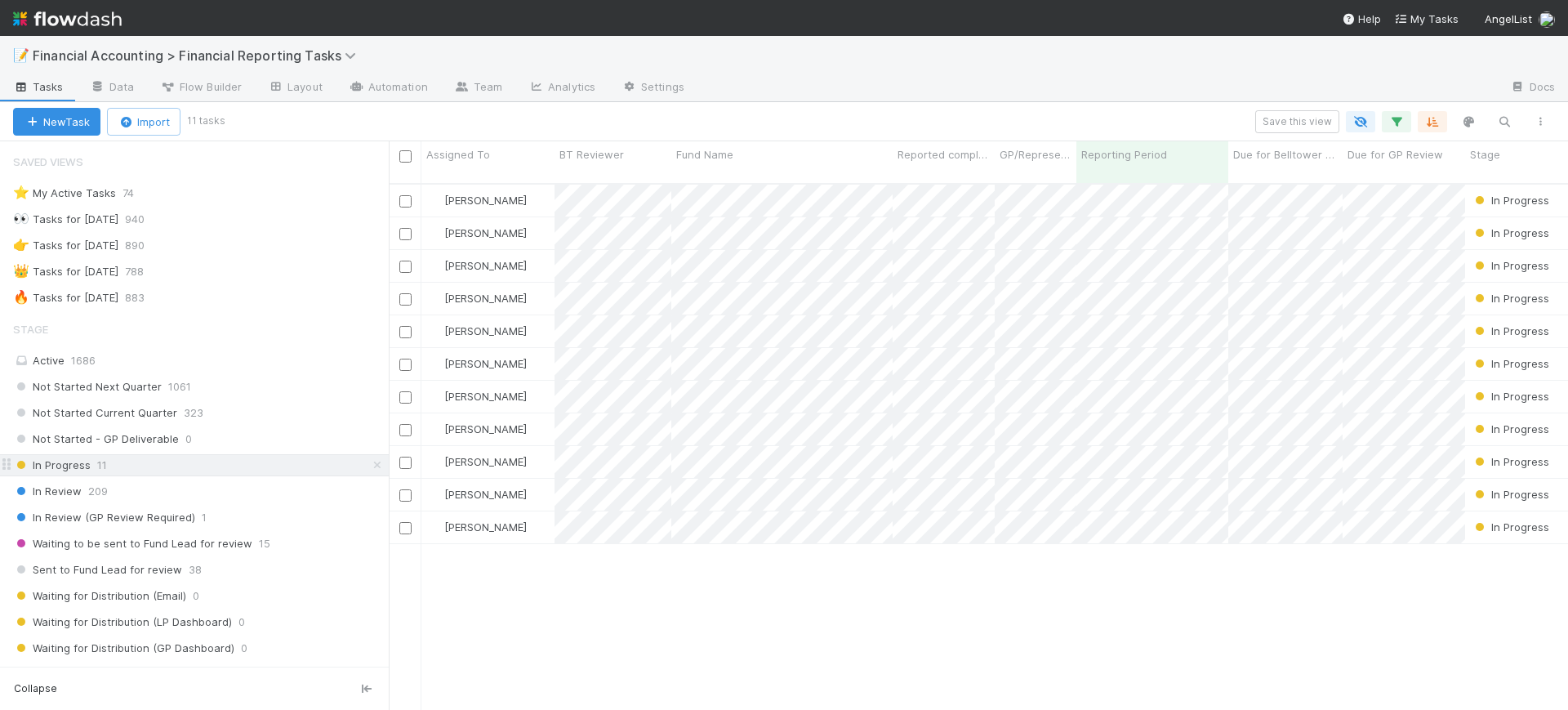
scroll to position [525, 1164]
click at [119, 486] on div "In Review 209" at bounding box center [200, 491] width 376 height 21
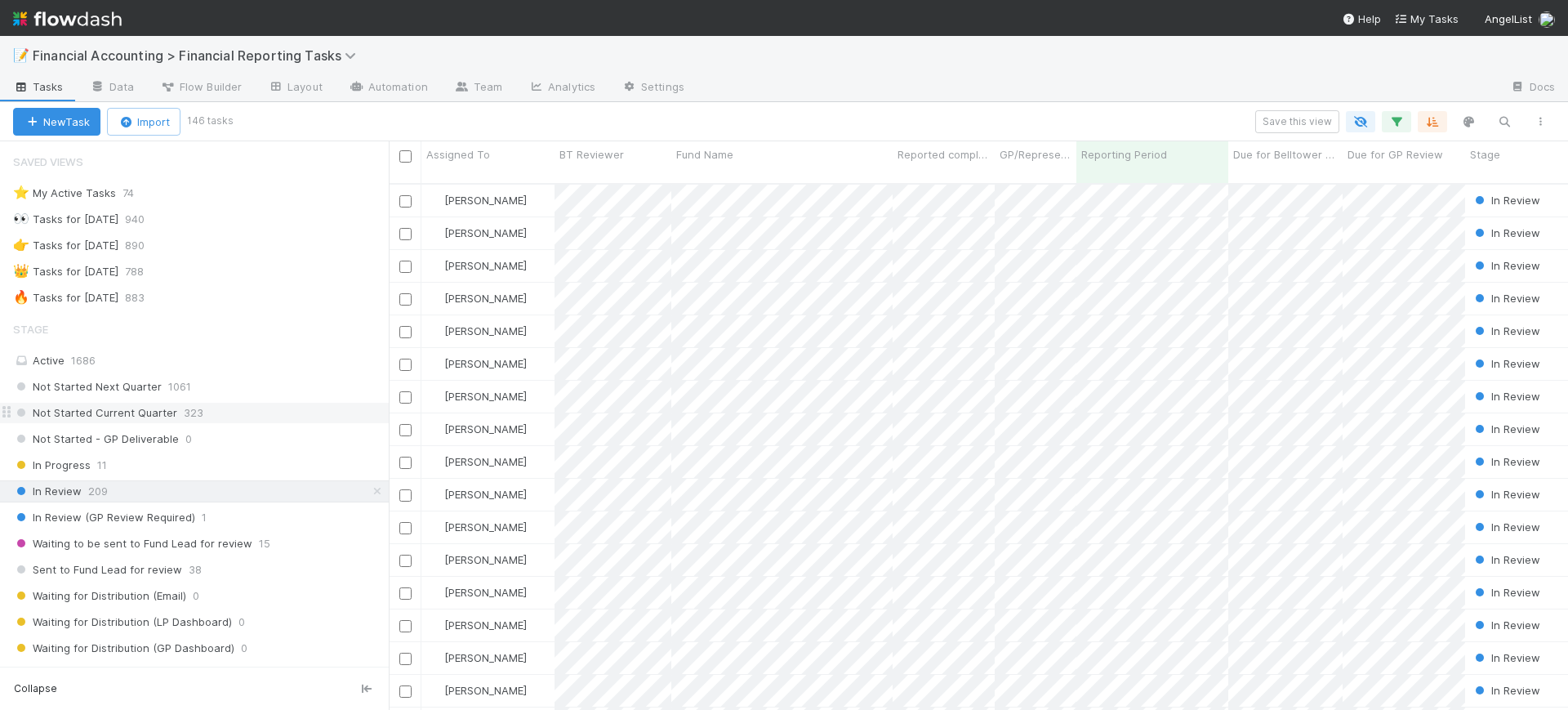
scroll to position [525, 1164]
click at [155, 407] on span "Not Started Current Quarter" at bounding box center [95, 413] width 165 height 21
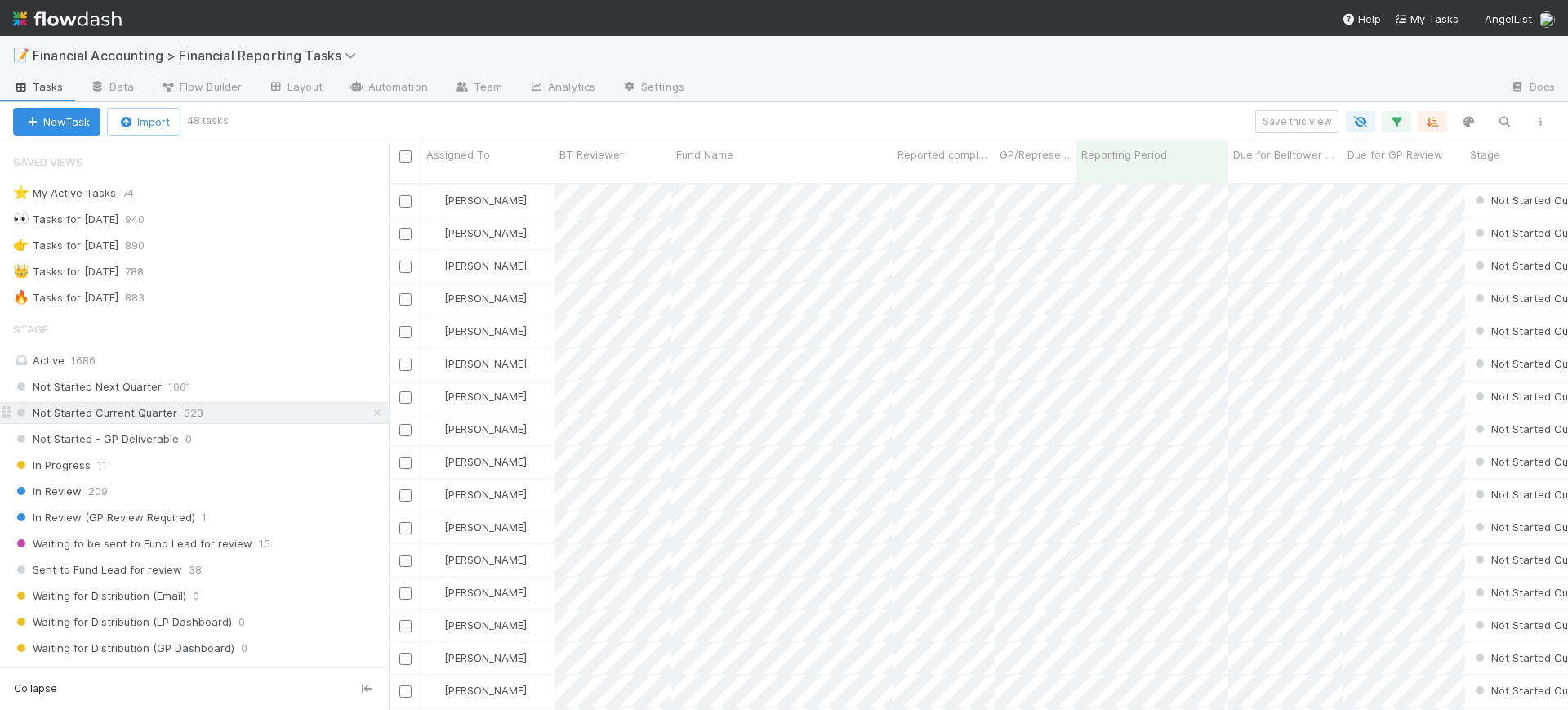
scroll to position [525, 1164]
click at [724, 154] on span "Fund Name" at bounding box center [705, 154] width 58 height 16
click at [731, 179] on div "Sort A → Z" at bounding box center [771, 185] width 186 height 25
click at [482, 160] on span "Assigned To" at bounding box center [458, 154] width 63 height 16
click at [493, 182] on div "Sort A → Z" at bounding box center [521, 185] width 186 height 25
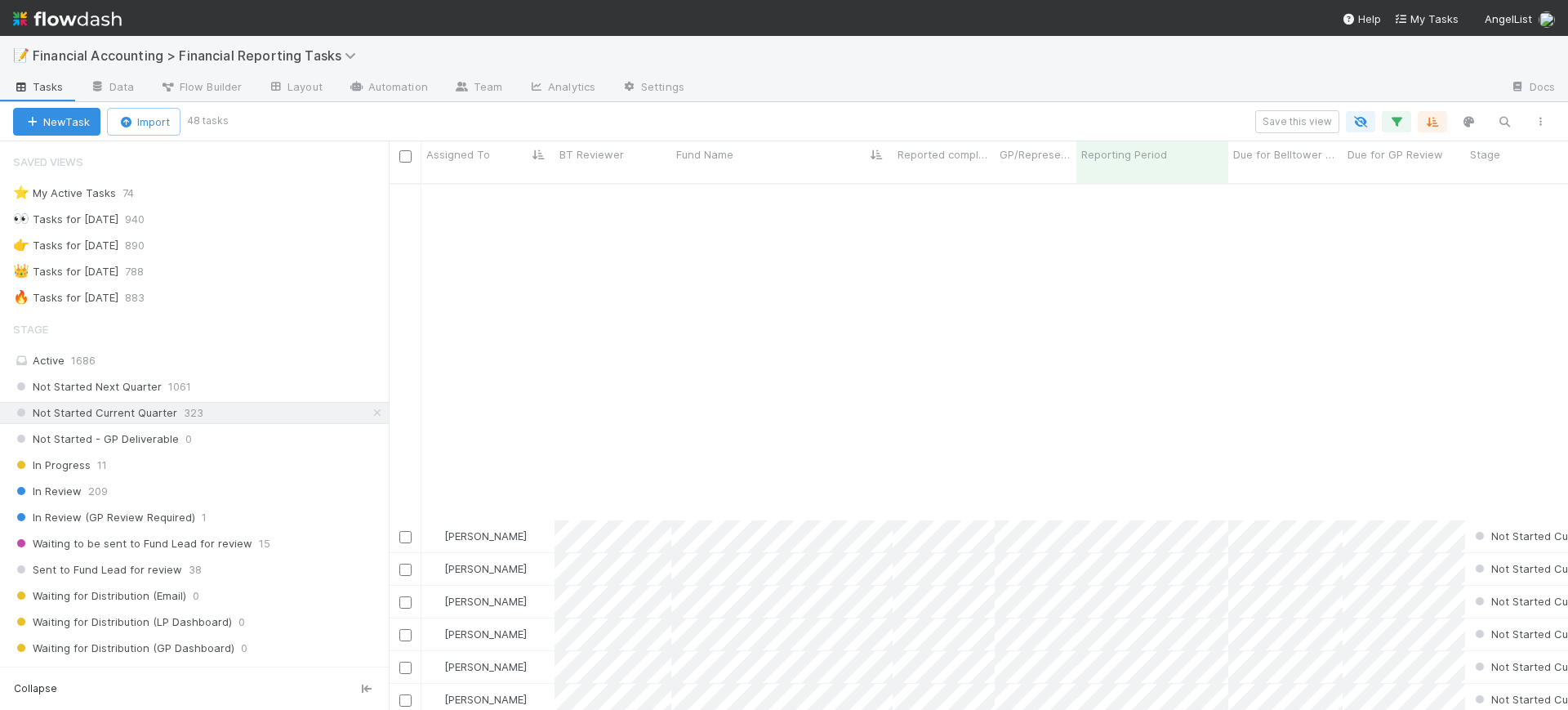
scroll to position [945, 0]
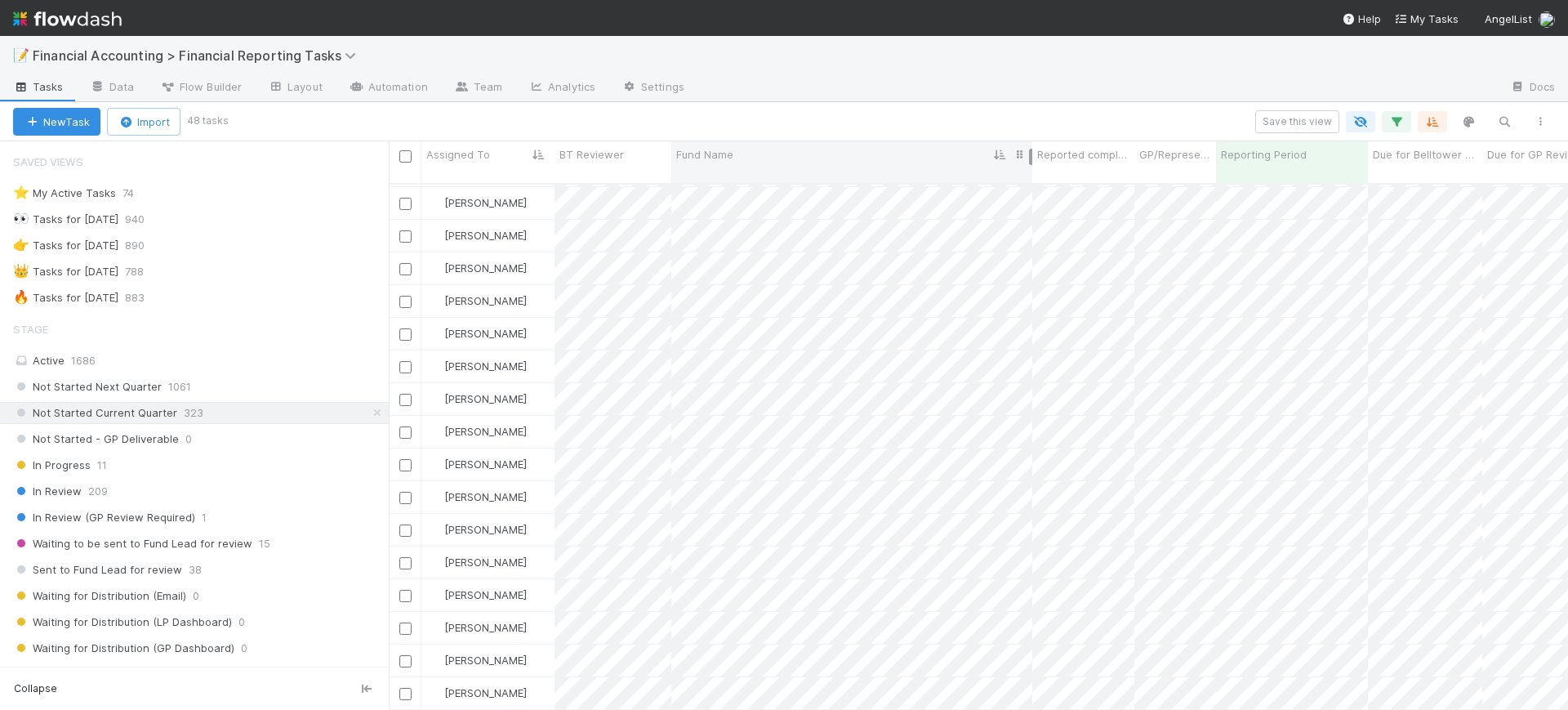
drag, startPoint x: 890, startPoint y: 155, endPoint x: 1022, endPoint y: 149, distance: 132.1
click at [1029, 149] on div at bounding box center [1030, 157] width 3 height 16
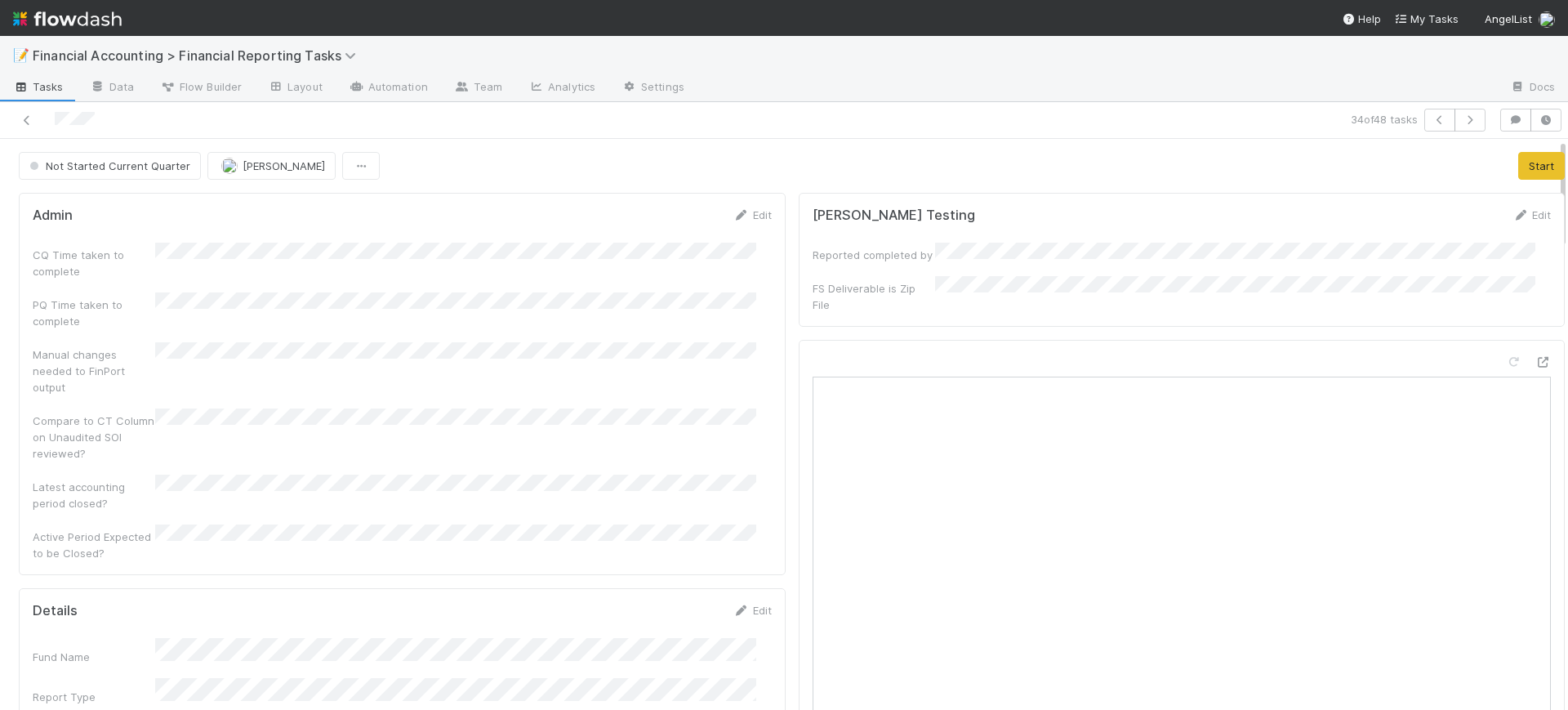
click at [295, 165] on span "[PERSON_NAME]" at bounding box center [284, 166] width 82 height 13
click at [295, 211] on span "[PERSON_NAME] you" at bounding box center [283, 206] width 107 height 13
click at [158, 171] on span "Not Started Current Quarter" at bounding box center [108, 166] width 165 height 13
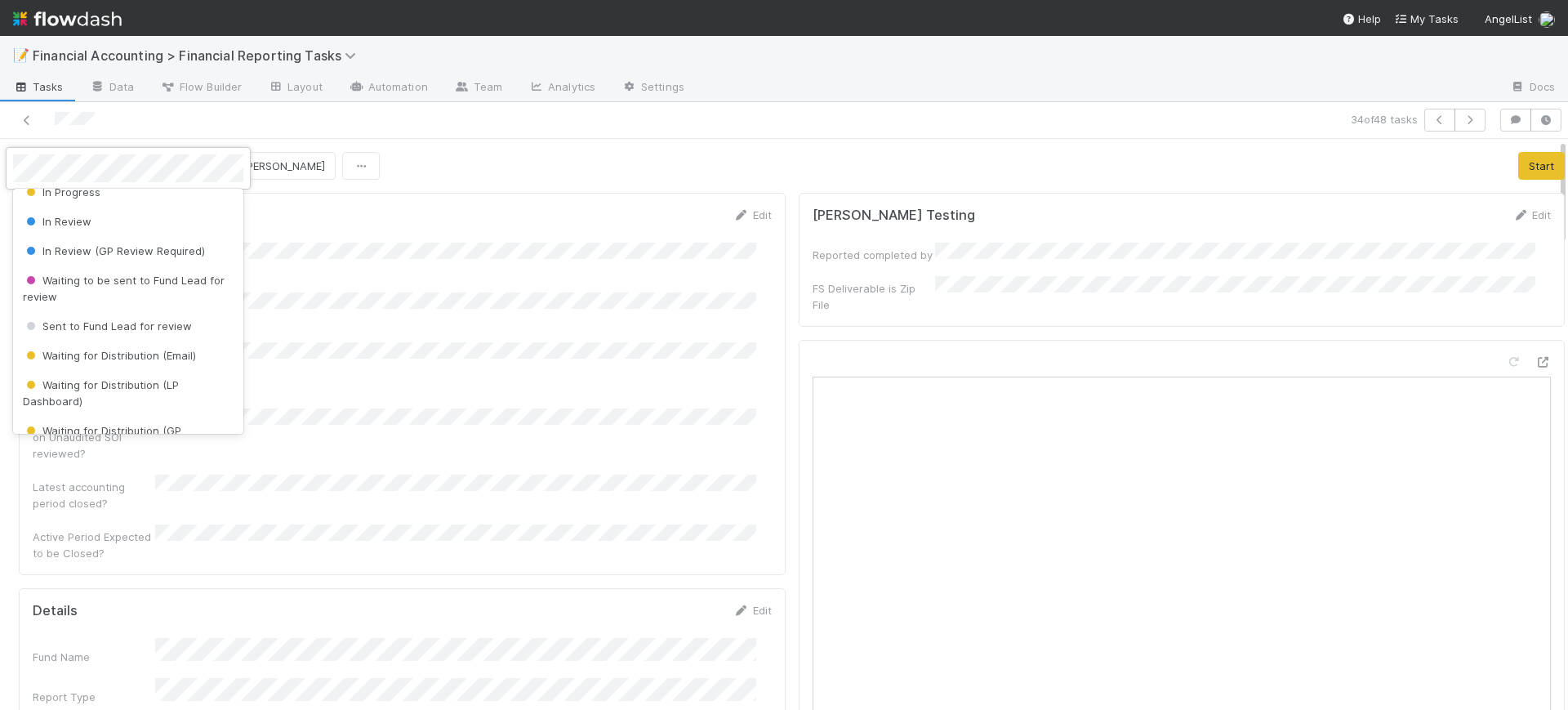
scroll to position [100, 0]
click at [179, 330] on span "Sent to Fund Lead for review" at bounding box center [107, 327] width 169 height 13
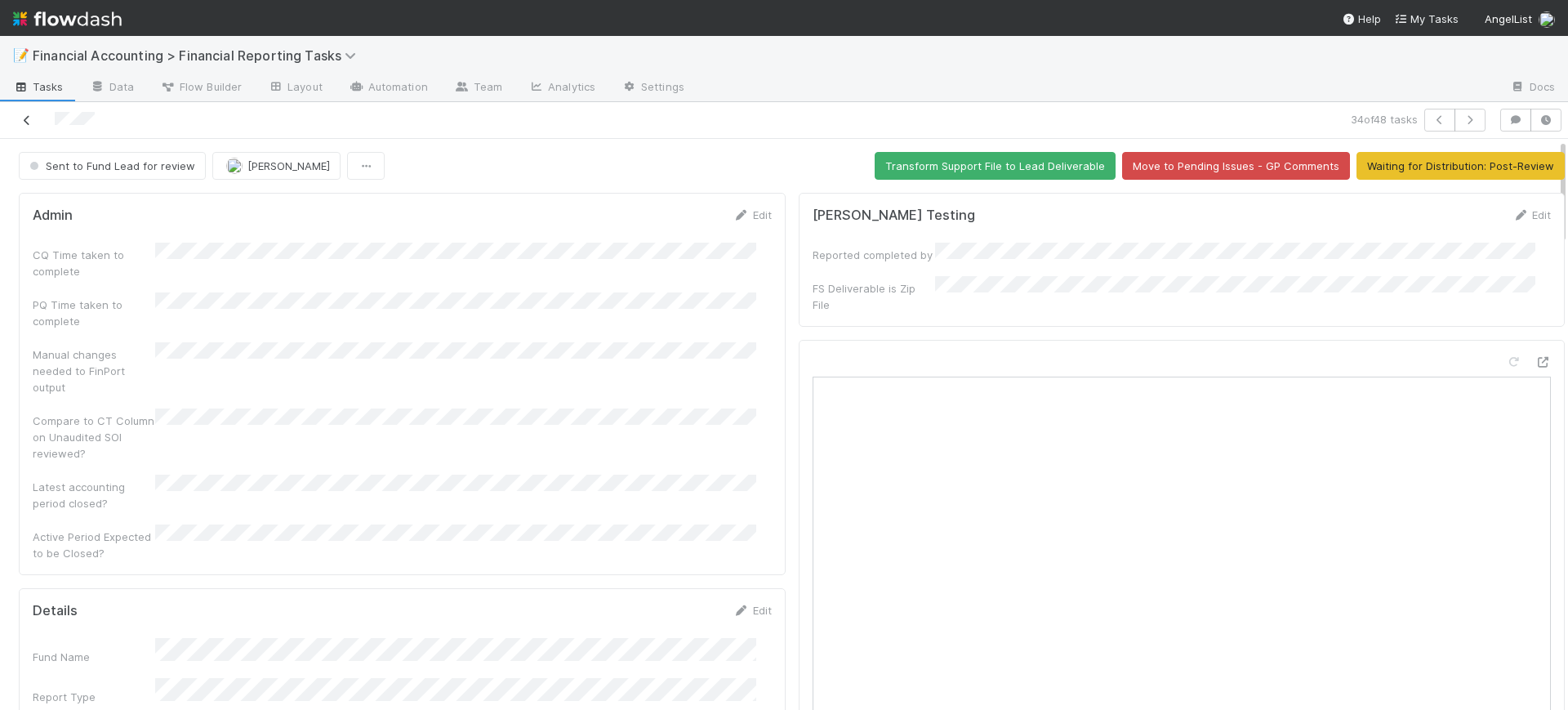
click at [19, 119] on icon at bounding box center [27, 120] width 16 height 11
